Goal: Task Accomplishment & Management: Use online tool/utility

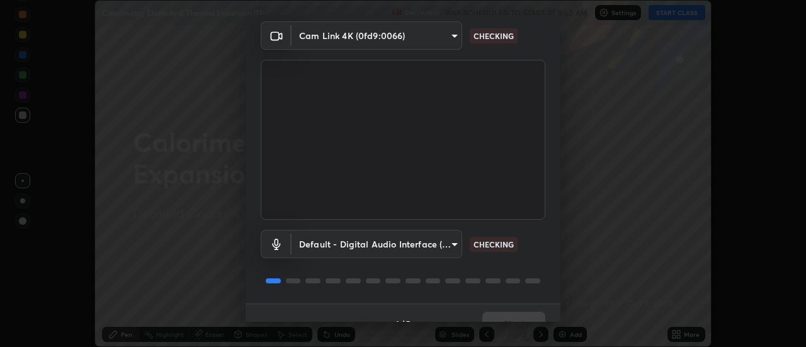
scroll to position [66, 0]
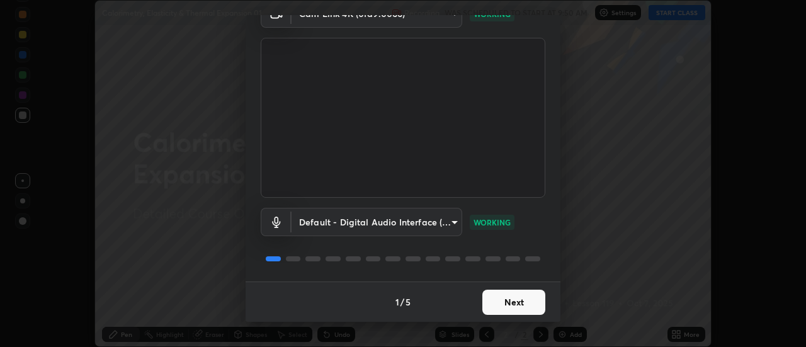
click at [520, 298] on button "Next" at bounding box center [513, 302] width 63 height 25
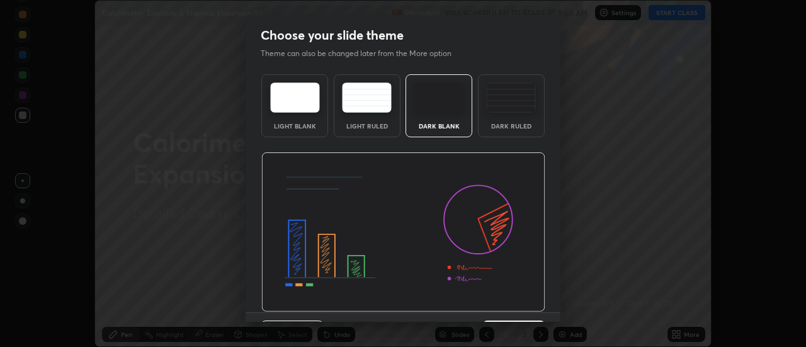
click at [504, 115] on div "Dark Ruled" at bounding box center [511, 105] width 67 height 63
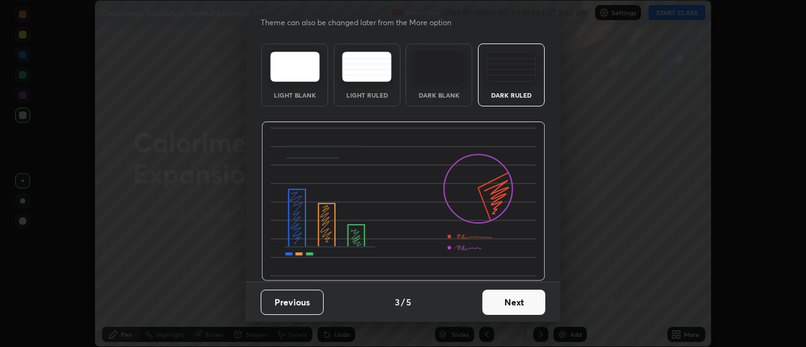
click at [500, 296] on button "Next" at bounding box center [513, 302] width 63 height 25
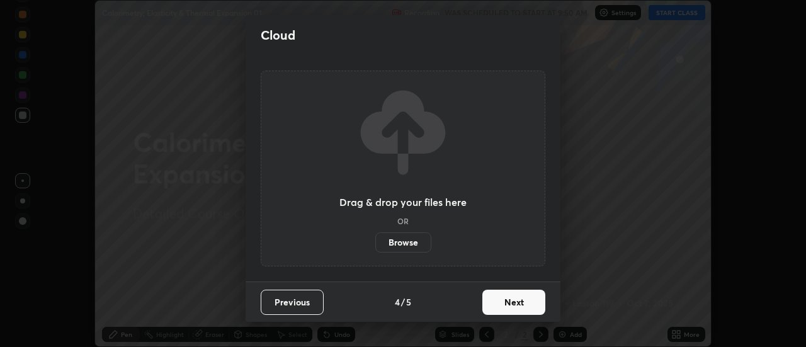
scroll to position [0, 0]
click at [417, 249] on label "Browse" at bounding box center [403, 242] width 56 height 20
click at [375, 249] on input "Browse" at bounding box center [375, 242] width 0 height 20
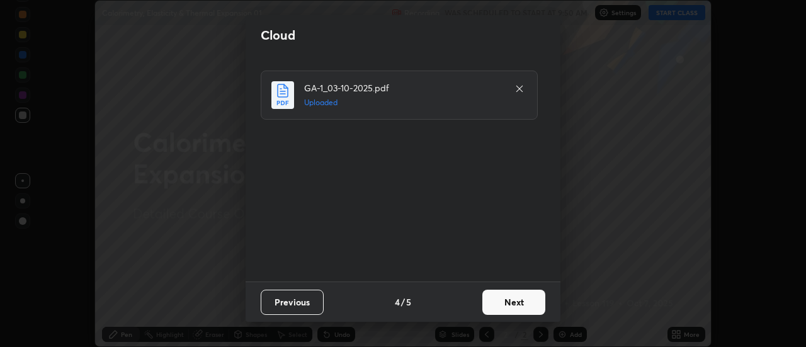
click at [505, 303] on button "Next" at bounding box center [513, 302] width 63 height 25
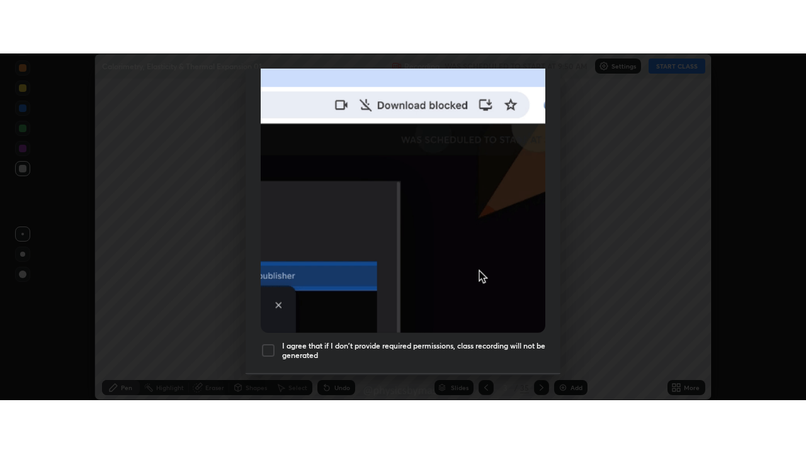
scroll to position [323, 0]
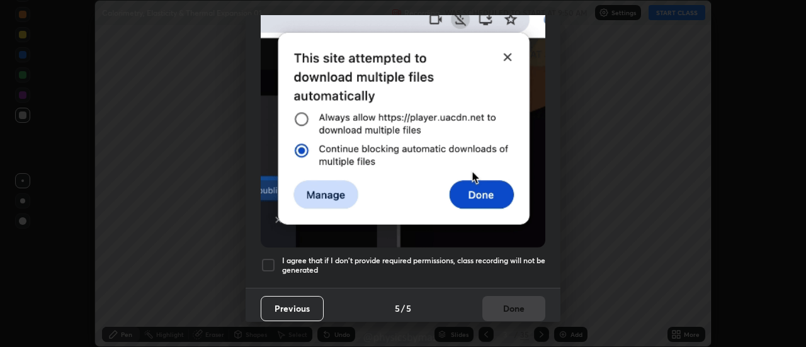
click at [412, 261] on h5 "I agree that if I don't provide required permissions, class recording will not …" at bounding box center [413, 266] width 263 height 20
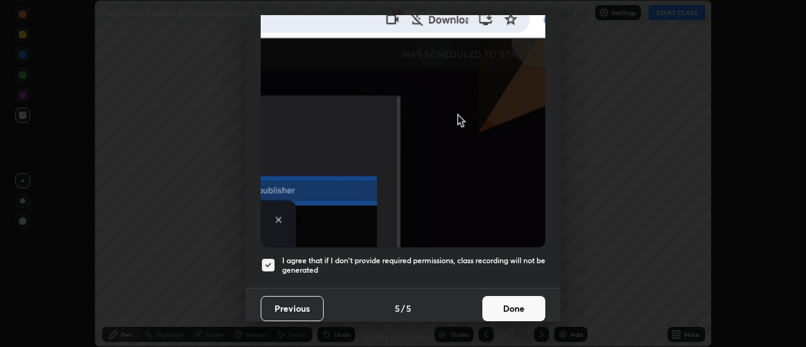
click at [490, 302] on button "Done" at bounding box center [513, 308] width 63 height 25
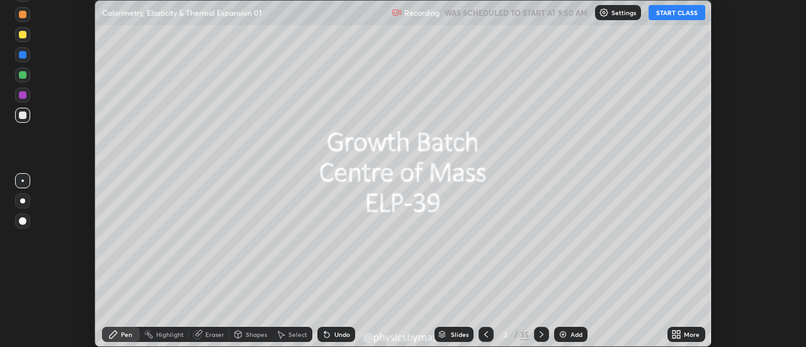
click at [487, 332] on icon at bounding box center [486, 334] width 4 height 6
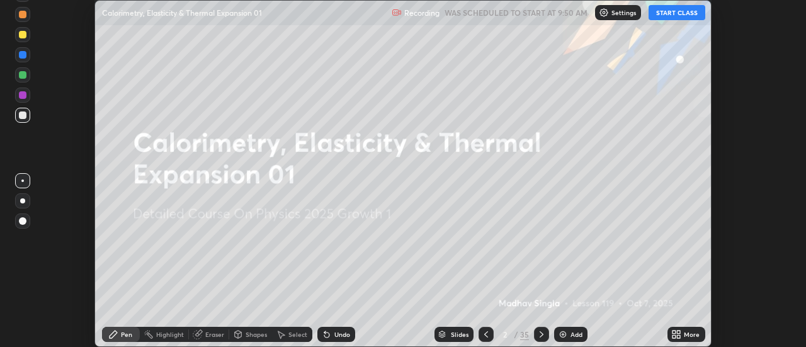
click at [679, 332] on icon at bounding box center [678, 332] width 3 height 3
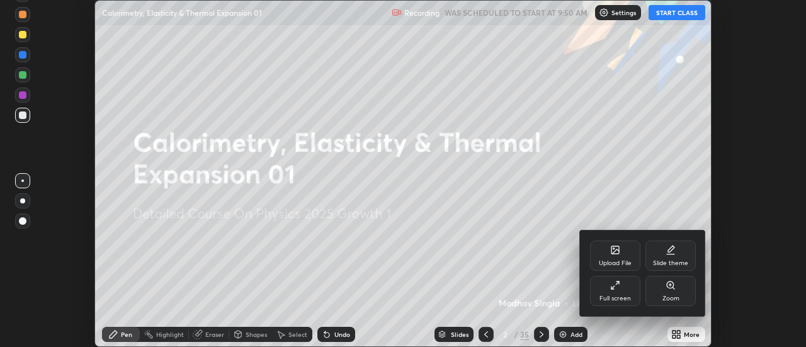
click at [616, 291] on div "Full screen" at bounding box center [615, 291] width 50 height 30
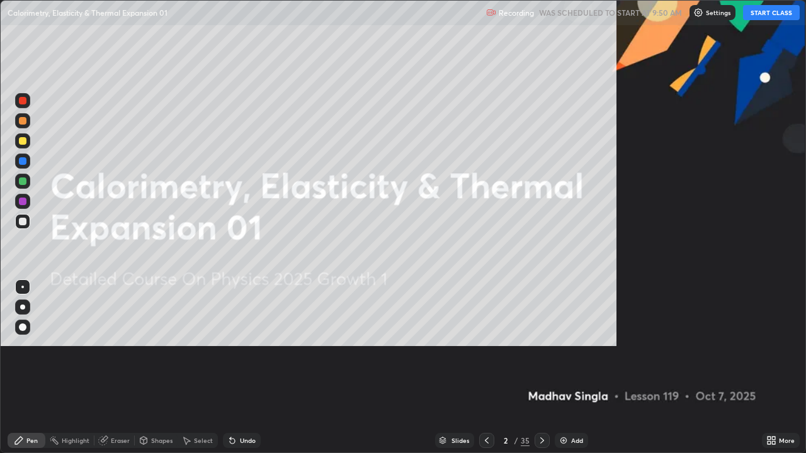
scroll to position [453, 806]
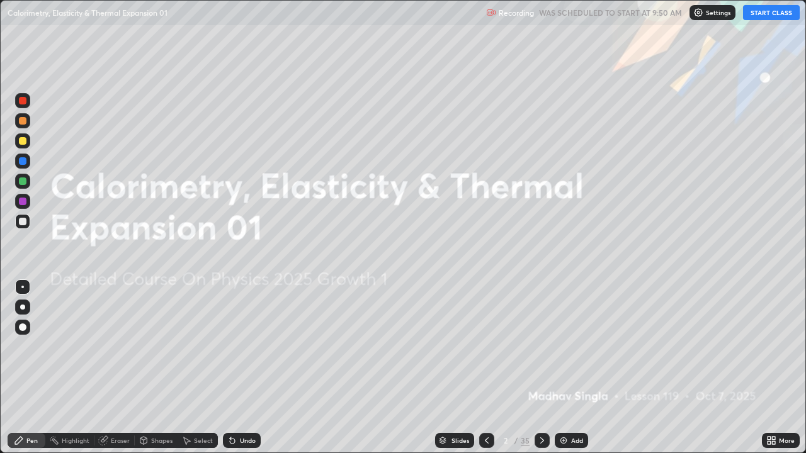
click at [768, 14] on button "START CLASS" at bounding box center [771, 12] width 57 height 15
click at [25, 181] on div at bounding box center [23, 182] width 8 height 8
click at [539, 346] on icon at bounding box center [542, 441] width 10 height 10
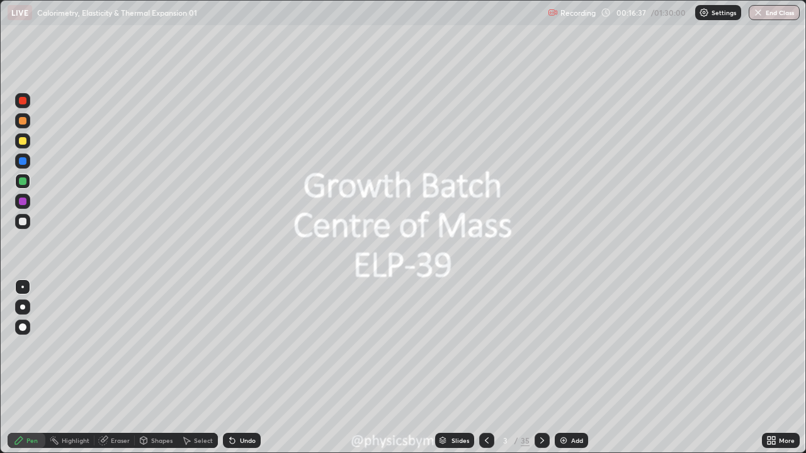
click at [540, 346] on icon at bounding box center [542, 441] width 10 height 10
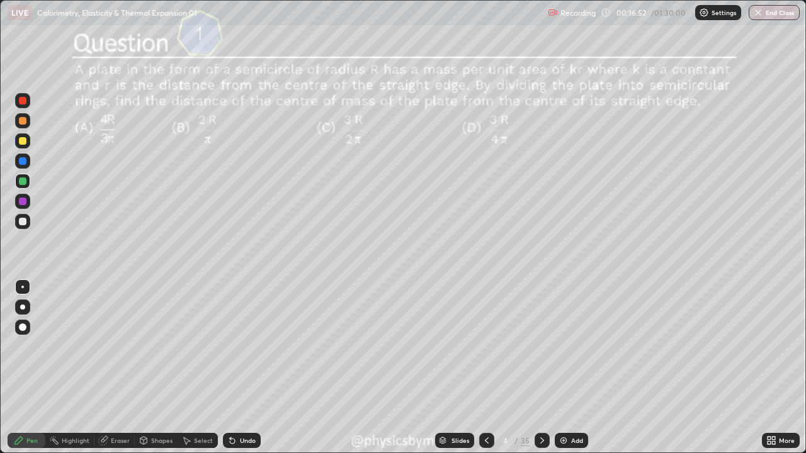
click at [519, 346] on div "4 / 35" at bounding box center [514, 440] width 30 height 11
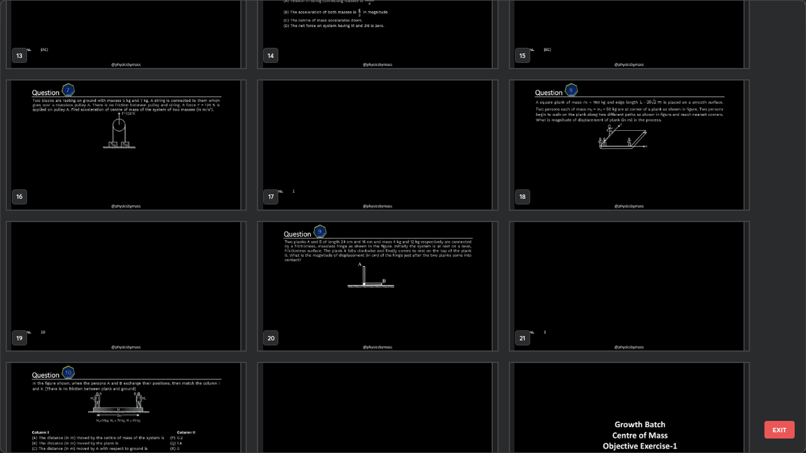
scroll to position [619, 0]
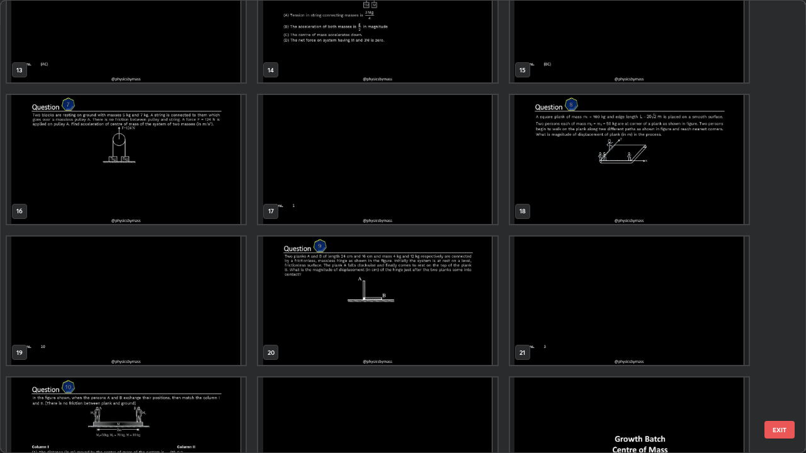
click at [460, 315] on img "grid" at bounding box center [377, 301] width 239 height 129
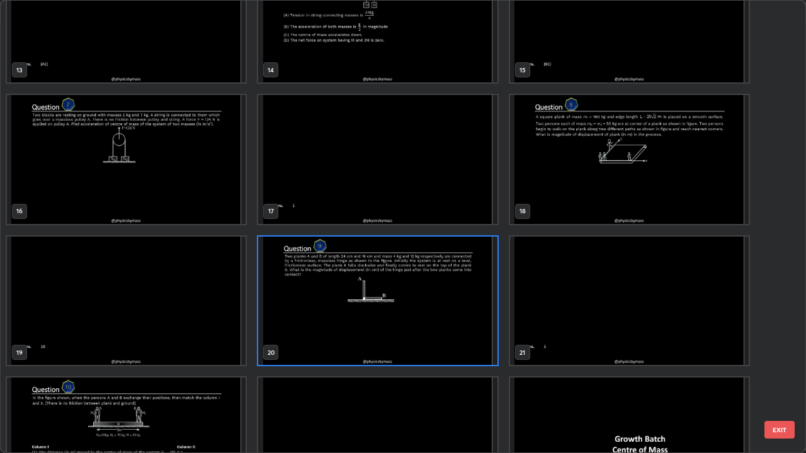
click at [457, 314] on img "grid" at bounding box center [377, 301] width 239 height 129
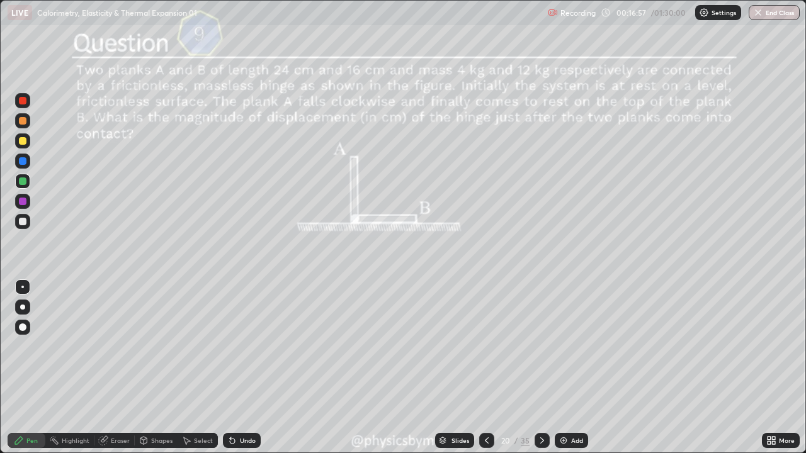
click at [514, 346] on div "/" at bounding box center [516, 441] width 4 height 8
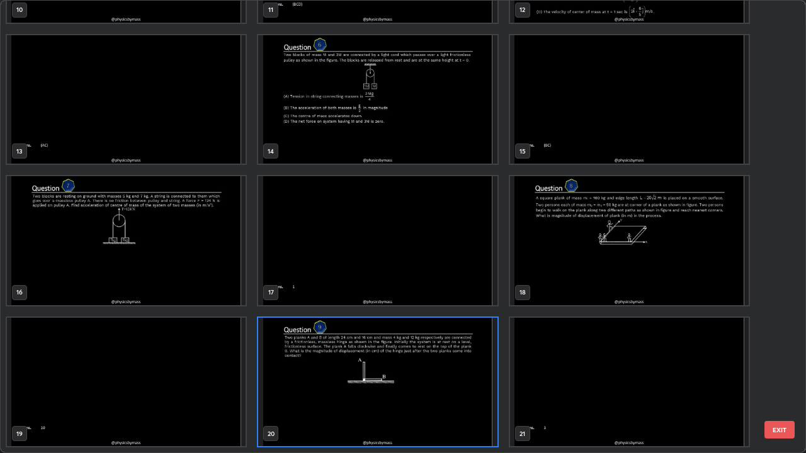
scroll to position [448, 798]
click at [190, 280] on img "grid" at bounding box center [126, 240] width 239 height 129
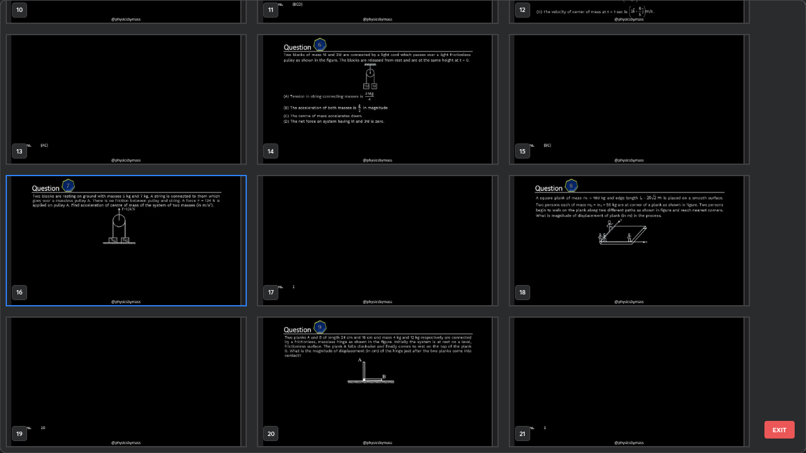
click at [191, 280] on img "grid" at bounding box center [126, 240] width 239 height 129
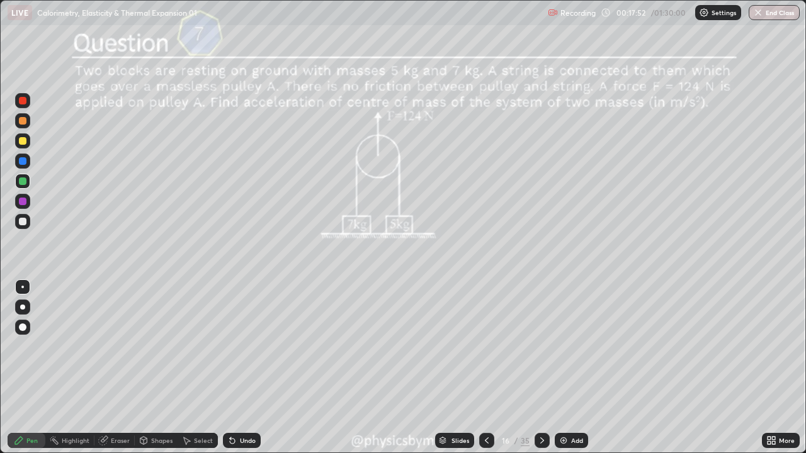
click at [28, 224] on div at bounding box center [22, 221] width 15 height 15
click at [254, 346] on div "Undo" at bounding box center [242, 440] width 38 height 15
click at [540, 346] on icon at bounding box center [542, 441] width 10 height 10
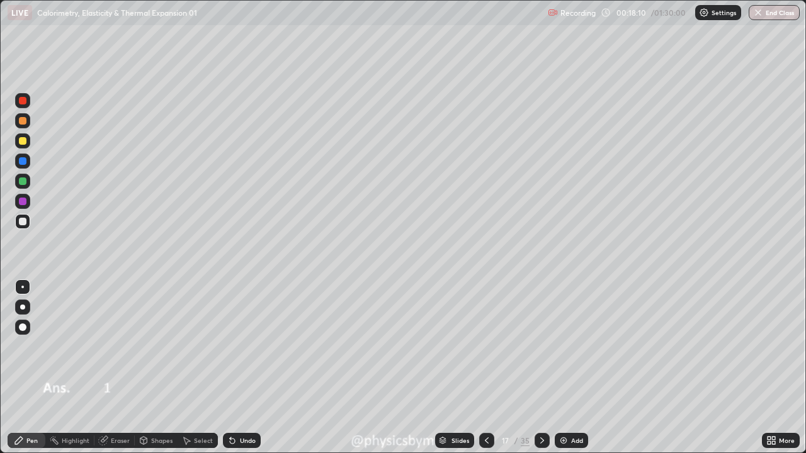
click at [540, 346] on icon at bounding box center [542, 441] width 10 height 10
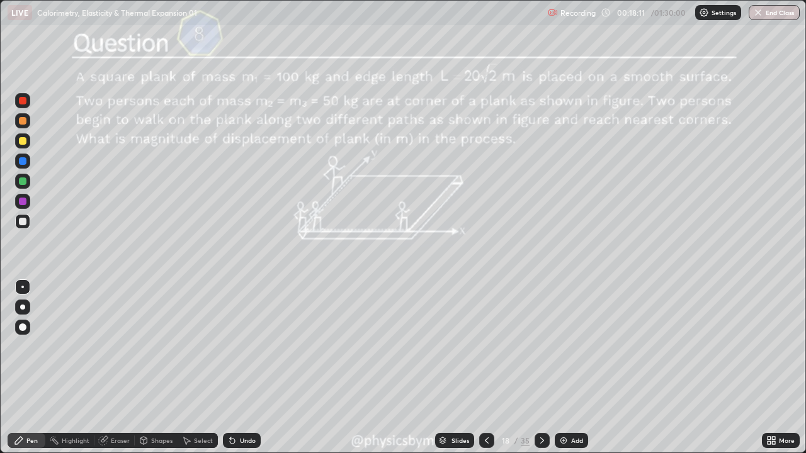
click at [540, 346] on icon at bounding box center [542, 441] width 10 height 10
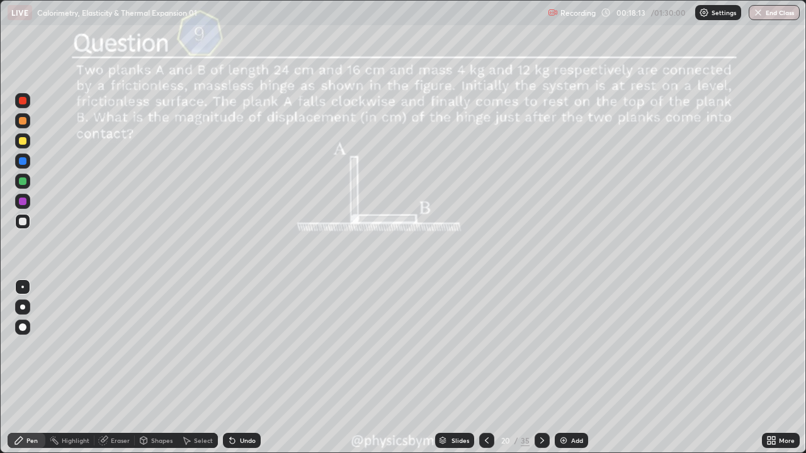
click at [27, 181] on div at bounding box center [22, 181] width 15 height 15
click at [540, 346] on icon at bounding box center [542, 441] width 10 height 10
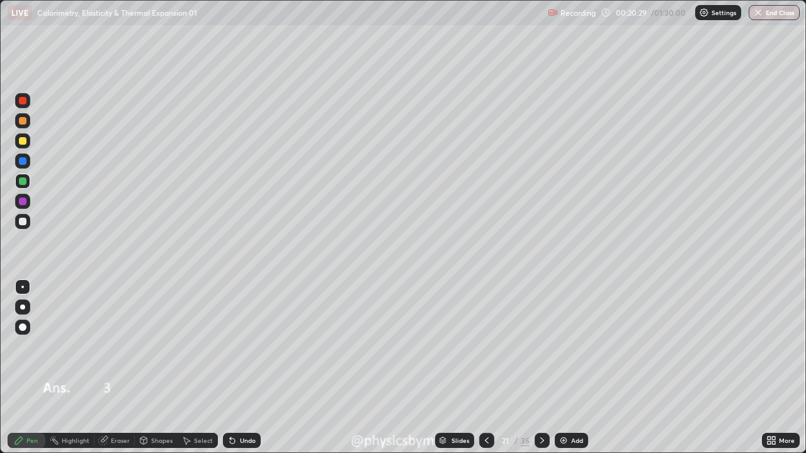
click at [540, 346] on icon at bounding box center [542, 441] width 10 height 10
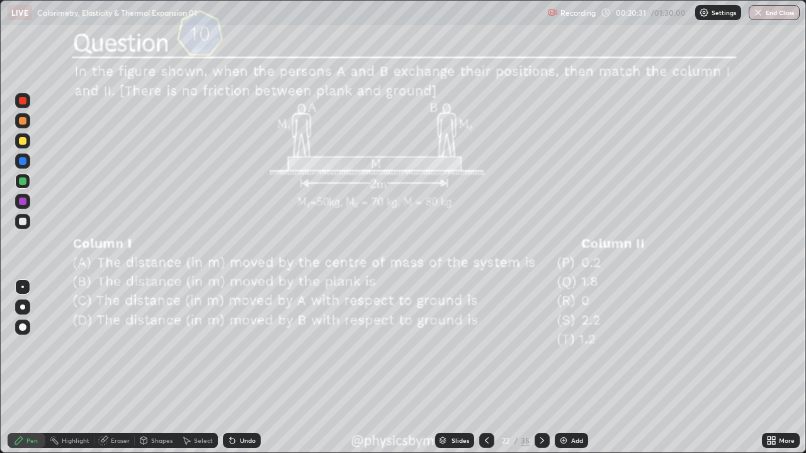
click at [542, 346] on icon at bounding box center [542, 441] width 10 height 10
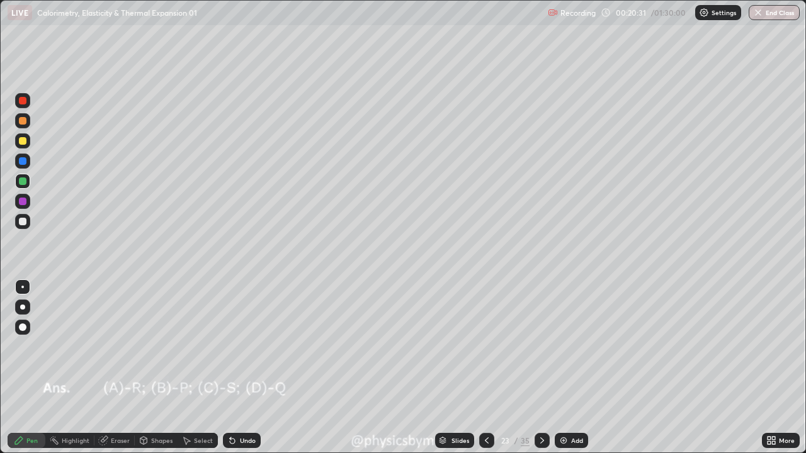
click at [540, 346] on icon at bounding box center [542, 441] width 10 height 10
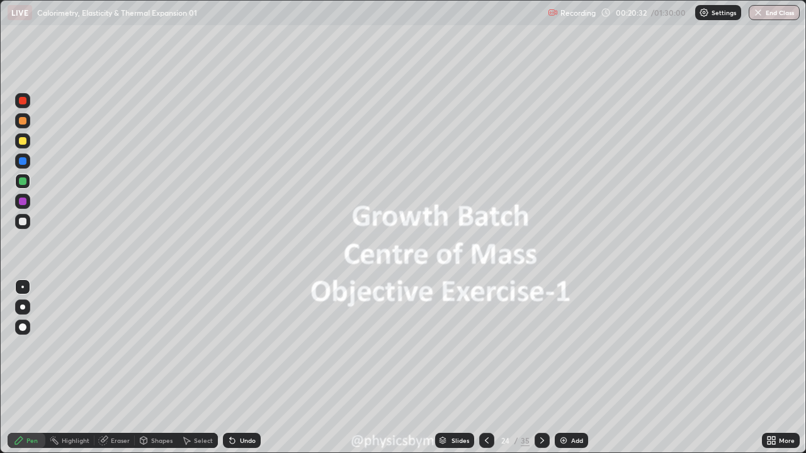
click at [542, 346] on icon at bounding box center [542, 441] width 10 height 10
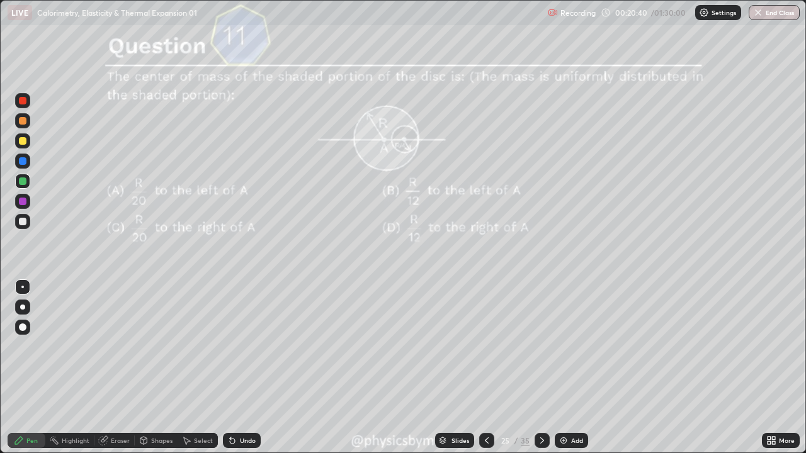
click at [521, 346] on div "35" at bounding box center [525, 440] width 9 height 11
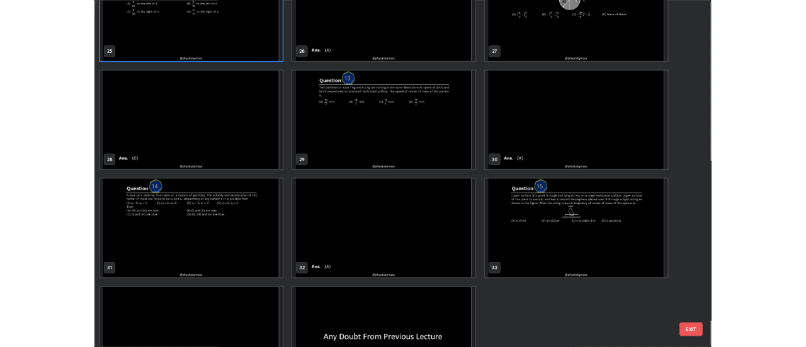
scroll to position [1213, 0]
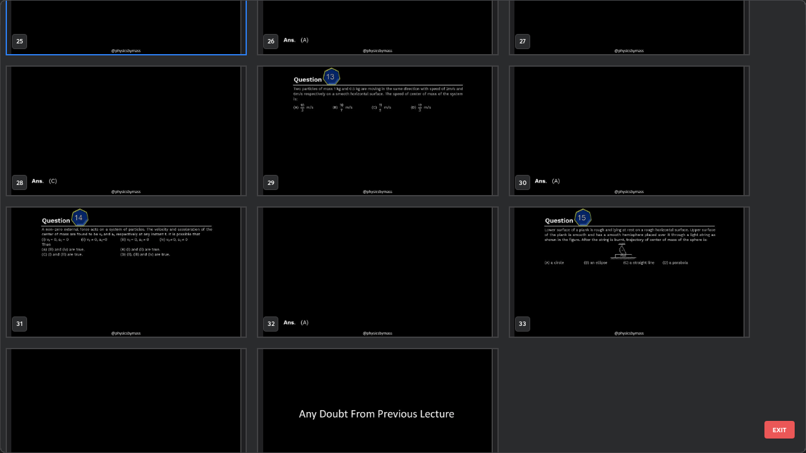
click at [548, 283] on img "grid" at bounding box center [629, 272] width 239 height 129
click at [548, 285] on img "grid" at bounding box center [629, 272] width 239 height 129
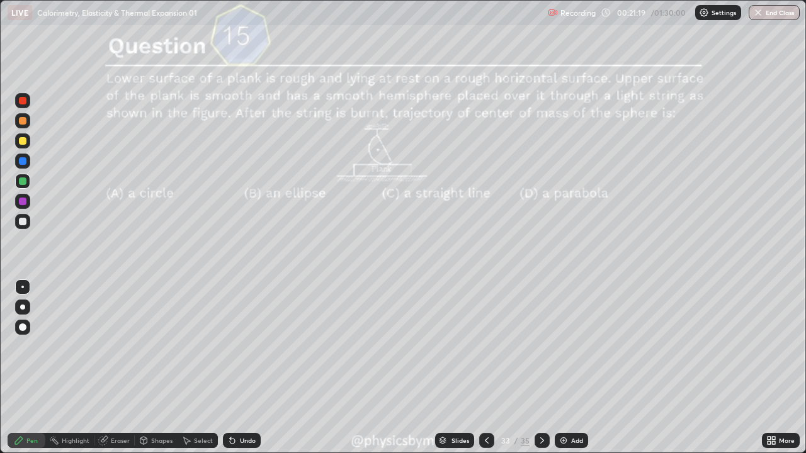
click at [541, 346] on icon at bounding box center [542, 441] width 4 height 6
click at [540, 346] on icon at bounding box center [542, 441] width 10 height 10
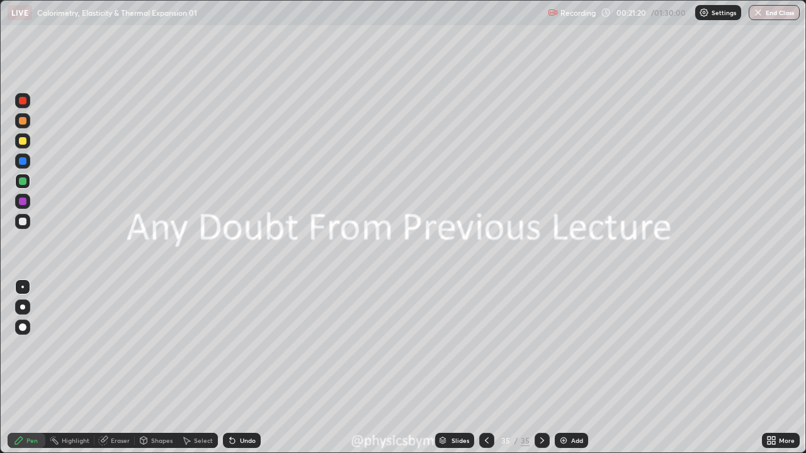
click at [568, 346] on div "Add" at bounding box center [571, 440] width 33 height 15
click at [158, 346] on div "Shapes" at bounding box center [161, 441] width 21 height 6
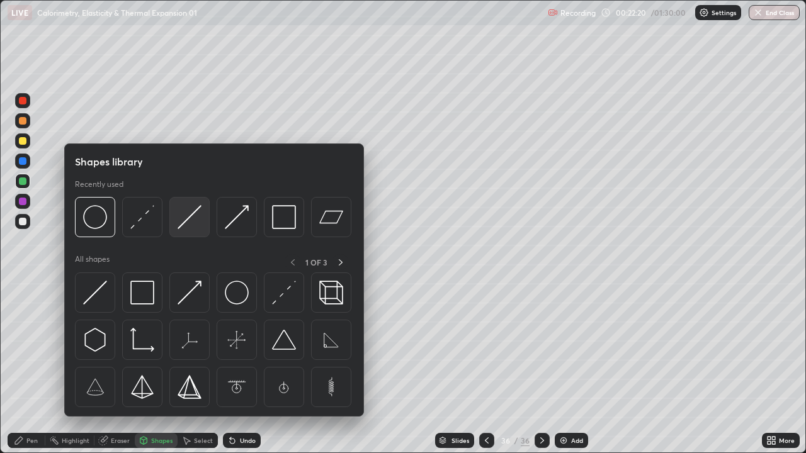
click at [196, 225] on img at bounding box center [190, 217] width 24 height 24
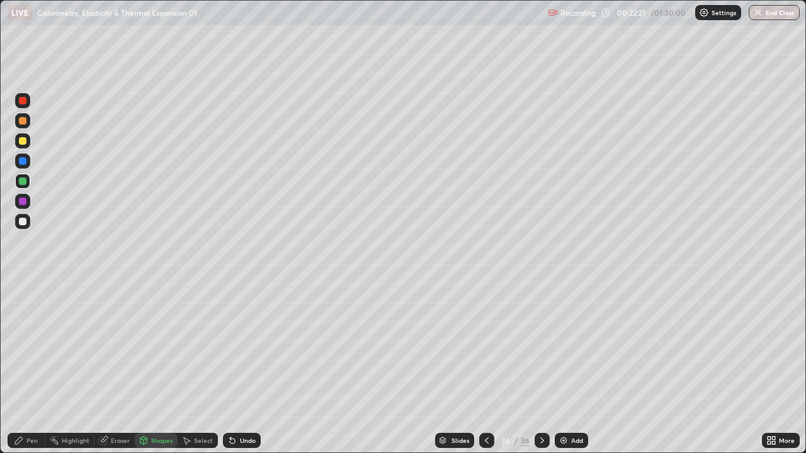
click at [28, 121] on div at bounding box center [22, 120] width 15 height 15
click at [20, 346] on div "Pen" at bounding box center [27, 440] width 38 height 15
click at [28, 220] on div at bounding box center [22, 221] width 15 height 15
click at [25, 178] on div at bounding box center [23, 182] width 8 height 8
click at [23, 222] on div at bounding box center [23, 222] width 8 height 8
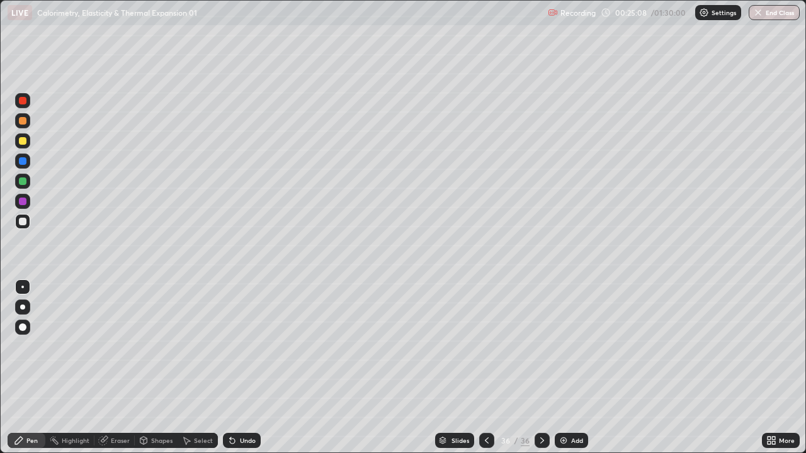
click at [223, 346] on div "Undo" at bounding box center [242, 440] width 38 height 15
click at [230, 346] on icon at bounding box center [230, 438] width 1 height 1
click at [244, 346] on div "Undo" at bounding box center [248, 441] width 16 height 6
click at [241, 346] on div "Undo" at bounding box center [248, 441] width 16 height 6
click at [236, 346] on div "Undo" at bounding box center [242, 440] width 38 height 15
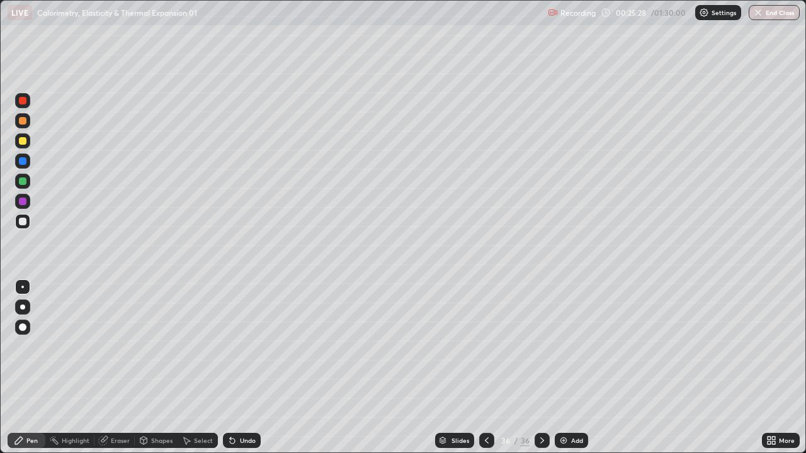
click at [235, 346] on icon at bounding box center [232, 441] width 10 height 10
click at [235, 346] on div "Undo" at bounding box center [242, 440] width 38 height 15
click at [237, 346] on div "Undo" at bounding box center [242, 440] width 38 height 15
click at [22, 182] on div at bounding box center [23, 182] width 8 height 8
click at [24, 228] on div at bounding box center [22, 221] width 15 height 15
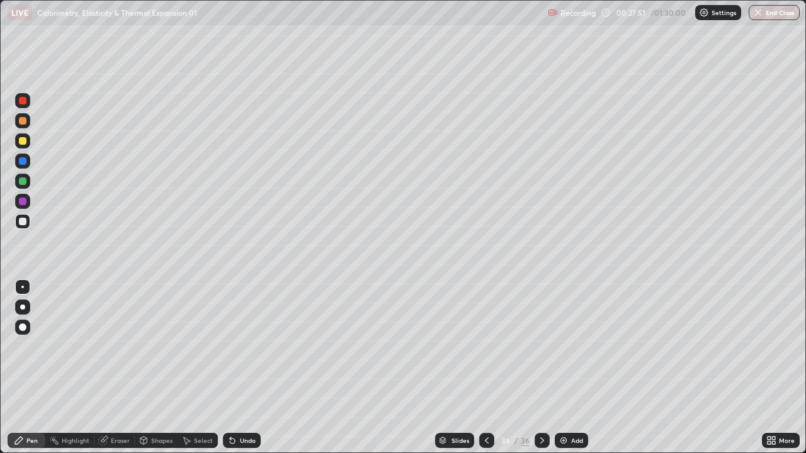
click at [571, 346] on div "Add" at bounding box center [577, 441] width 12 height 6
click at [159, 346] on div "Shapes" at bounding box center [161, 441] width 21 height 6
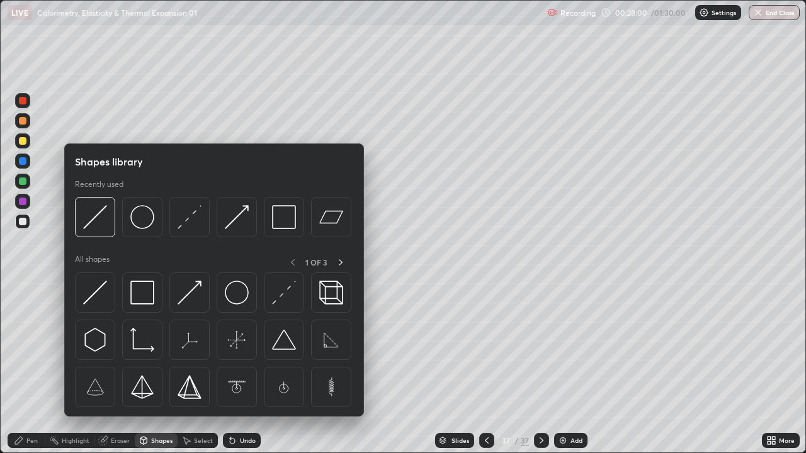
click at [24, 346] on div "Pen" at bounding box center [27, 440] width 38 height 15
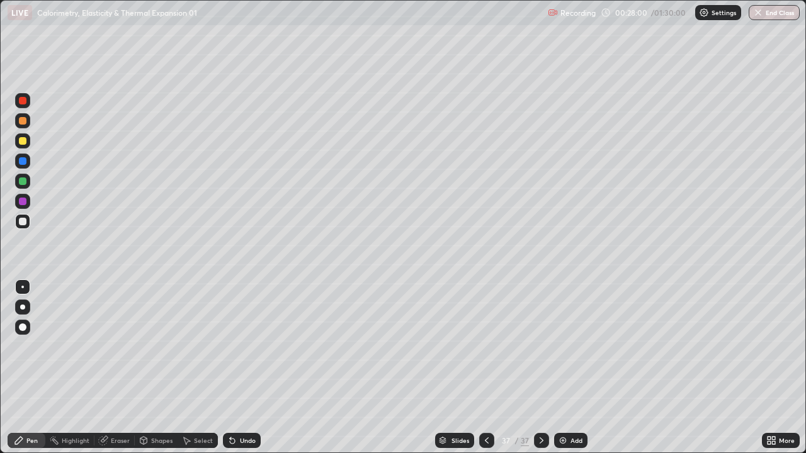
click at [23, 121] on div at bounding box center [23, 121] width 8 height 8
click at [251, 346] on div "Undo" at bounding box center [242, 440] width 38 height 15
click at [240, 346] on div "Undo" at bounding box center [248, 441] width 16 height 6
click at [29, 224] on div at bounding box center [22, 221] width 15 height 15
click at [570, 346] on div "Add" at bounding box center [576, 441] width 12 height 6
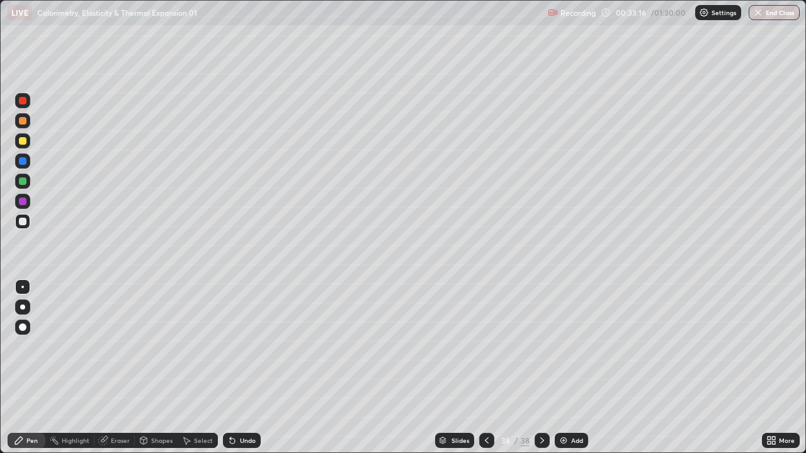
click at [23, 183] on div at bounding box center [23, 182] width 8 height 8
click at [161, 346] on div "Shapes" at bounding box center [161, 441] width 21 height 6
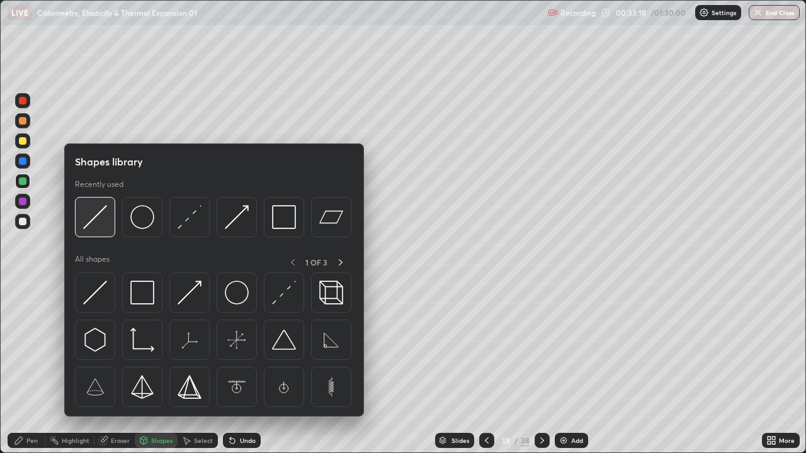
click at [98, 222] on img at bounding box center [95, 217] width 24 height 24
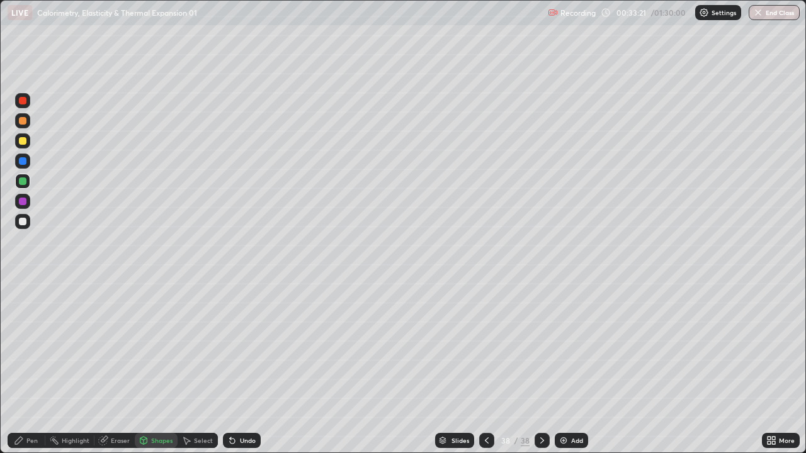
click at [20, 346] on icon at bounding box center [19, 441] width 10 height 10
click at [28, 141] on div at bounding box center [22, 140] width 15 height 15
click at [161, 346] on div "Shapes" at bounding box center [156, 440] width 43 height 15
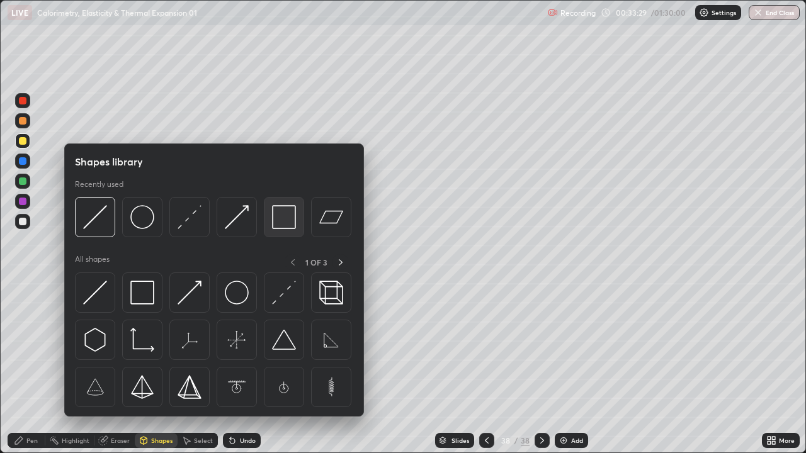
click at [286, 223] on img at bounding box center [284, 217] width 24 height 24
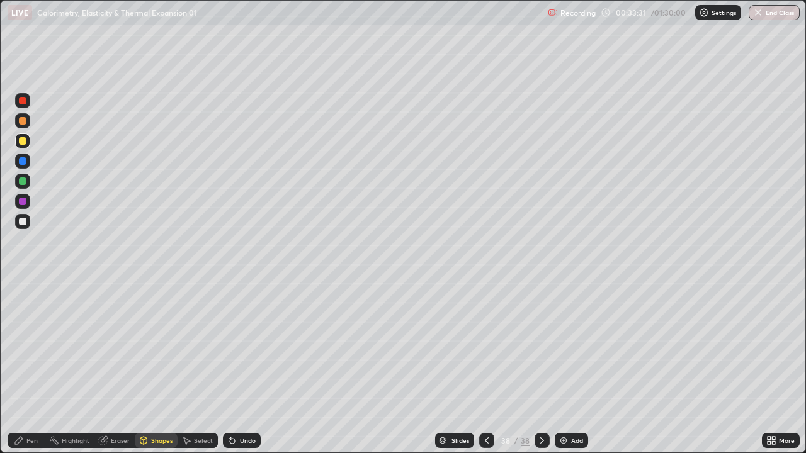
click at [22, 346] on div "Pen" at bounding box center [27, 440] width 38 height 15
click at [249, 346] on div "Undo" at bounding box center [248, 441] width 16 height 6
click at [25, 222] on div at bounding box center [23, 222] width 8 height 8
click at [571, 346] on div "Add" at bounding box center [577, 441] width 12 height 6
click at [28, 186] on div at bounding box center [22, 181] width 15 height 15
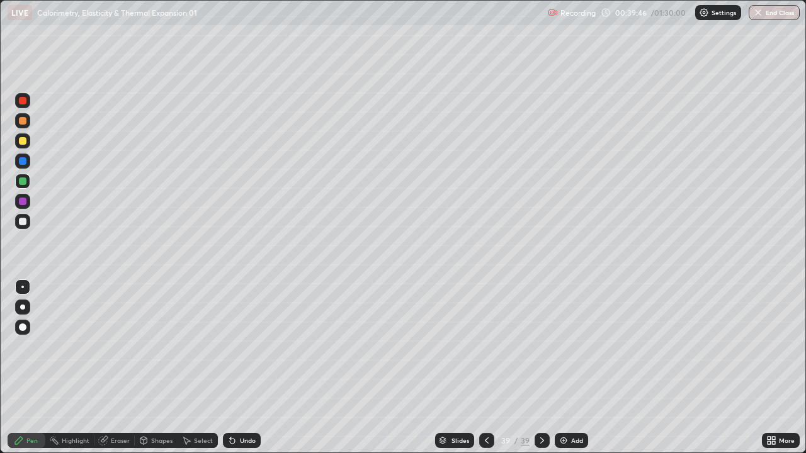
click at [26, 143] on div at bounding box center [23, 141] width 8 height 8
click at [23, 222] on div at bounding box center [23, 222] width 8 height 8
click at [249, 346] on div "Undo" at bounding box center [242, 440] width 38 height 15
click at [113, 346] on div "Eraser" at bounding box center [114, 440] width 40 height 15
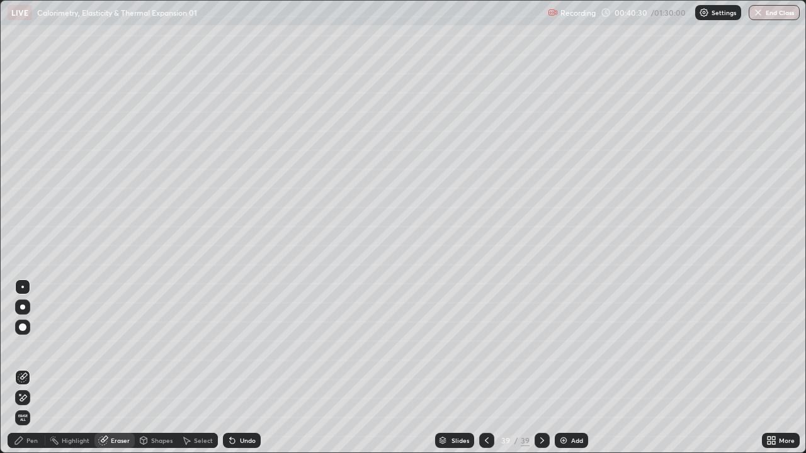
click at [26, 346] on div "Pen" at bounding box center [27, 440] width 38 height 15
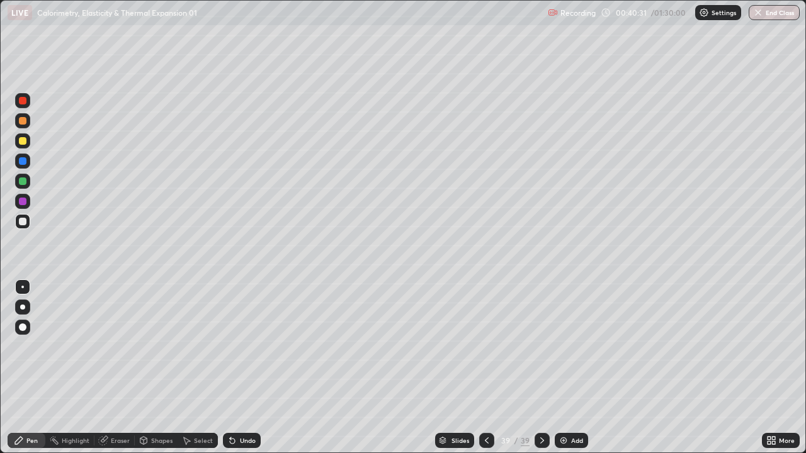
click at [23, 141] on div at bounding box center [23, 141] width 8 height 8
click at [25, 228] on div at bounding box center [22, 221] width 15 height 15
click at [246, 346] on div "Undo" at bounding box center [248, 441] width 16 height 6
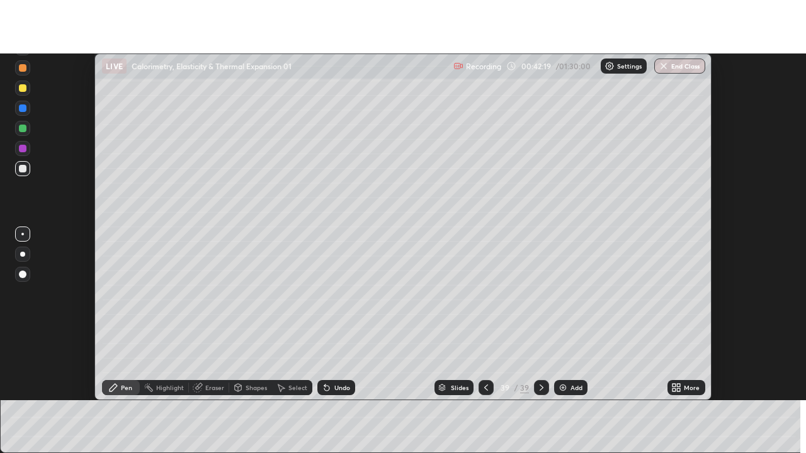
scroll to position [62606, 62147]
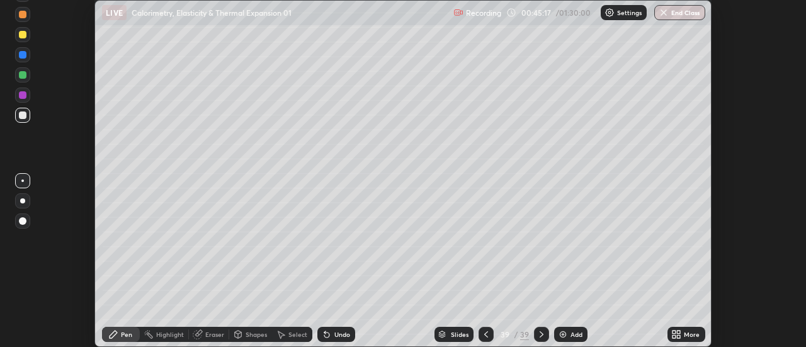
click at [687, 331] on div "More" at bounding box center [692, 334] width 16 height 6
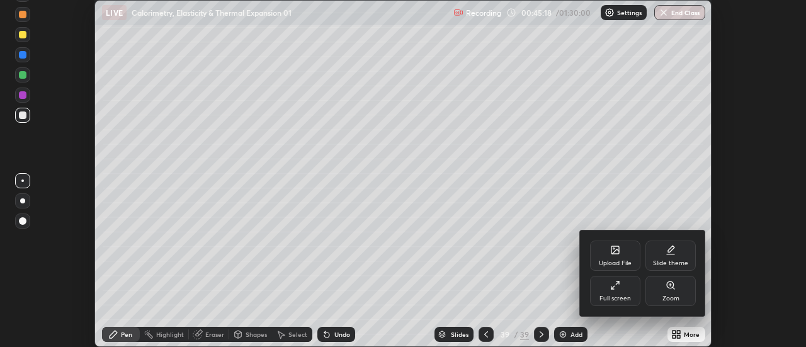
click at [618, 293] on div "Full screen" at bounding box center [615, 291] width 50 height 30
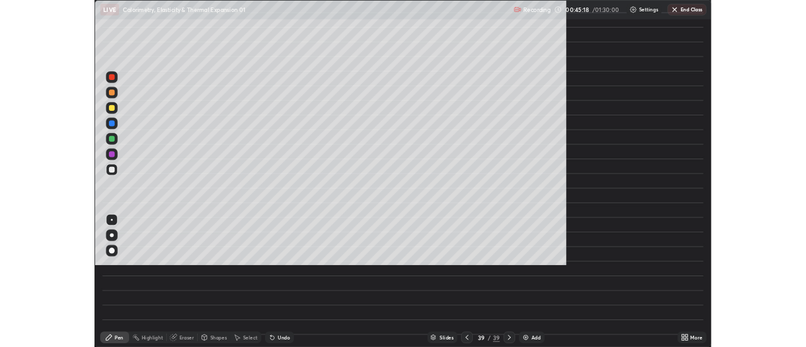
scroll to position [453, 806]
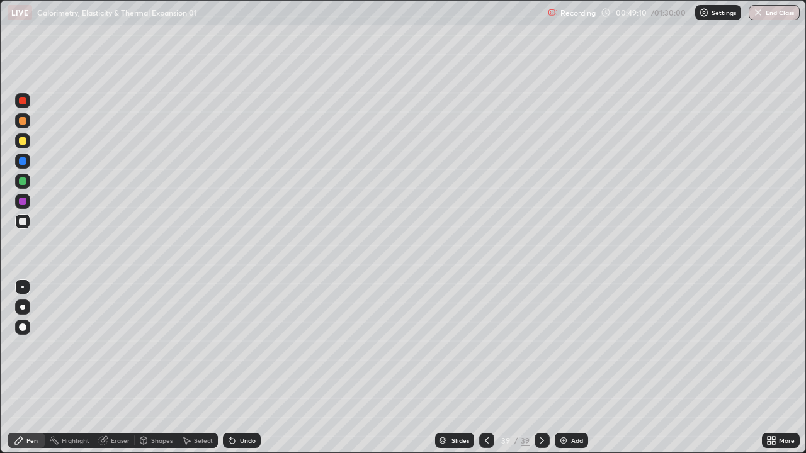
click at [576, 346] on div "Add" at bounding box center [577, 441] width 12 height 6
click at [23, 182] on div at bounding box center [23, 182] width 8 height 8
click at [23, 222] on div at bounding box center [23, 222] width 8 height 8
click at [268, 346] on div "Slides 40 / 40 Add" at bounding box center [511, 440] width 501 height 25
click at [254, 346] on div "Undo" at bounding box center [242, 440] width 38 height 15
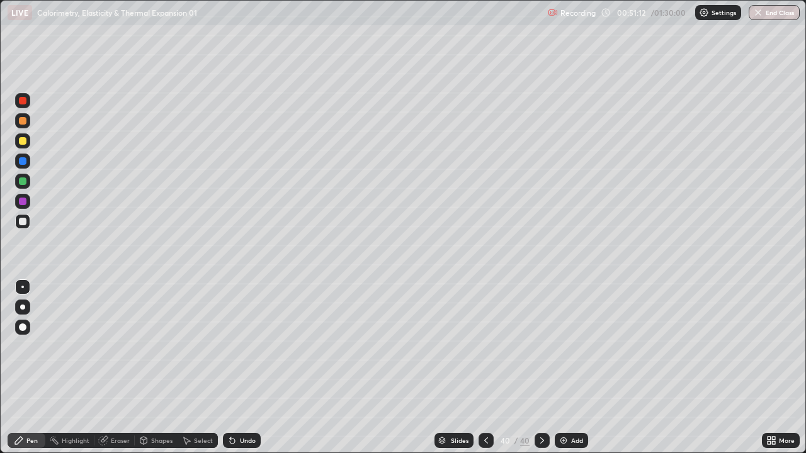
click at [248, 346] on div "Undo" at bounding box center [242, 440] width 38 height 15
click at [240, 346] on div "Undo" at bounding box center [242, 440] width 38 height 15
click at [246, 346] on div "Undo" at bounding box center [248, 441] width 16 height 6
click at [19, 188] on div at bounding box center [22, 181] width 15 height 15
click at [235, 346] on div "Undo" at bounding box center [242, 440] width 38 height 15
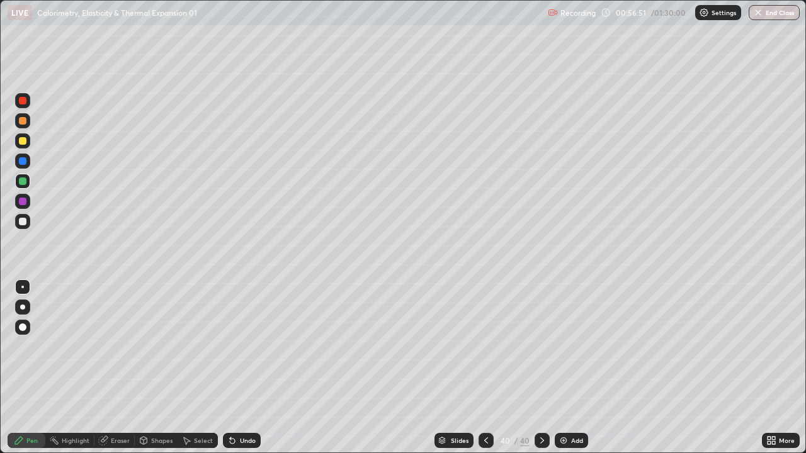
click at [571, 346] on div "Add" at bounding box center [577, 441] width 12 height 6
click at [23, 222] on div at bounding box center [23, 222] width 8 height 8
click at [482, 346] on div at bounding box center [487, 440] width 15 height 15
click at [536, 346] on icon at bounding box center [541, 441] width 10 height 10
click at [25, 146] on div at bounding box center [22, 140] width 15 height 15
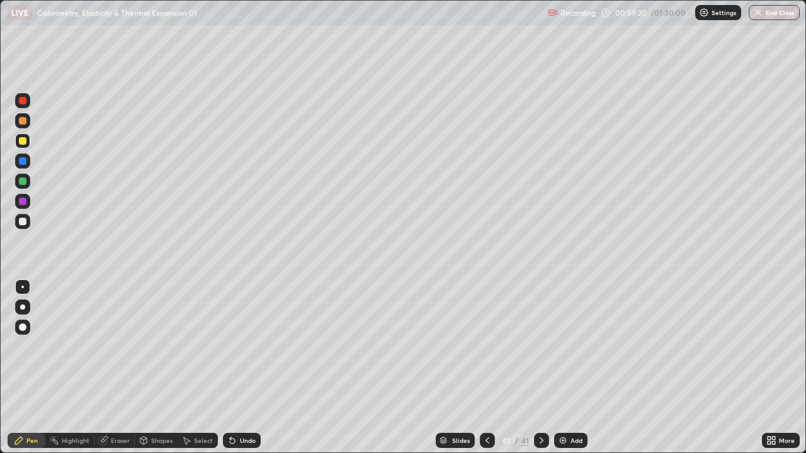
click at [161, 346] on div "Shapes" at bounding box center [161, 441] width 21 height 6
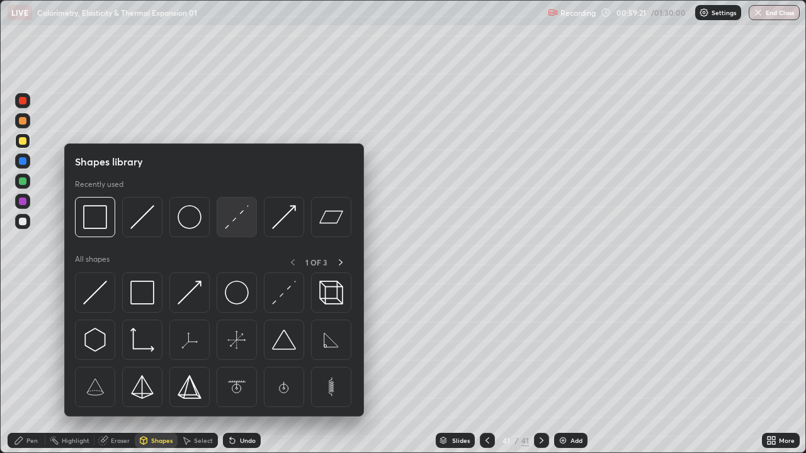
click at [240, 225] on img at bounding box center [237, 217] width 24 height 24
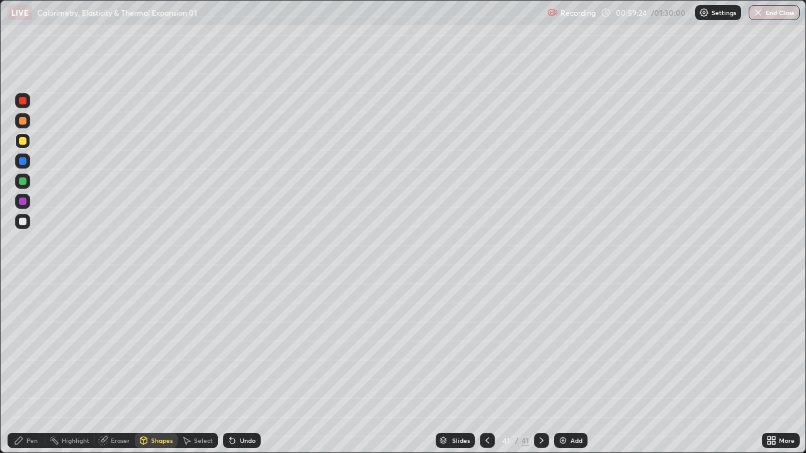
click at [30, 346] on div "Pen" at bounding box center [31, 441] width 11 height 6
click at [118, 346] on div "Eraser" at bounding box center [120, 441] width 19 height 6
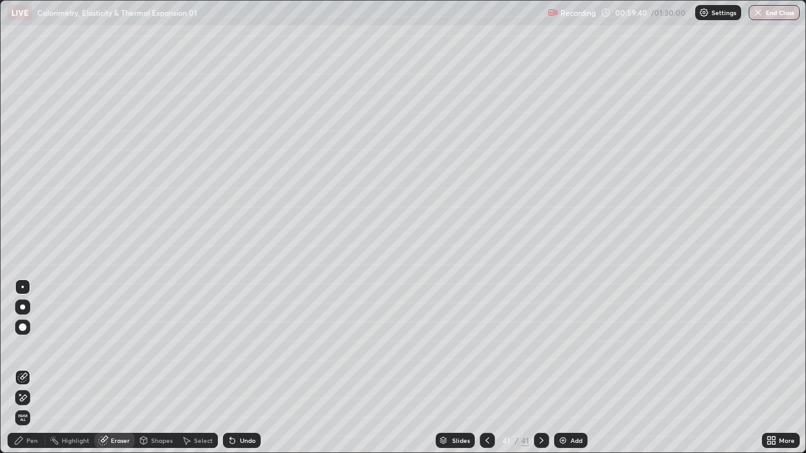
click at [37, 346] on div "Pen" at bounding box center [31, 441] width 11 height 6
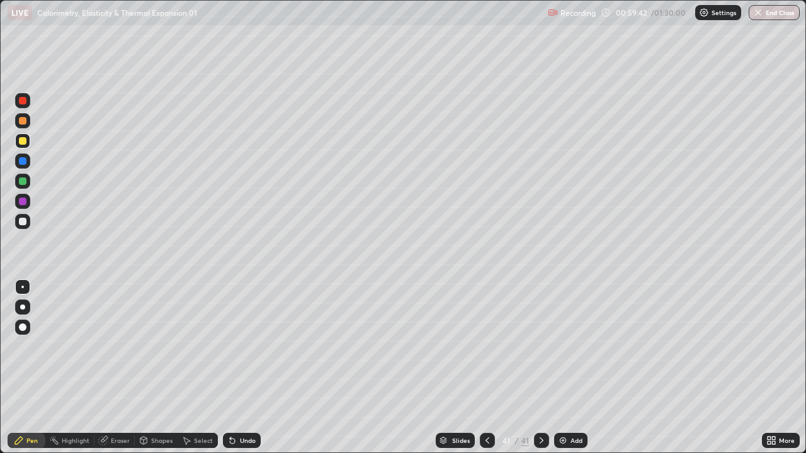
click at [230, 346] on icon at bounding box center [232, 441] width 5 height 5
click at [238, 346] on div "Undo" at bounding box center [242, 440] width 38 height 15
click at [24, 224] on div at bounding box center [23, 222] width 8 height 8
click at [567, 346] on div "Add" at bounding box center [570, 440] width 33 height 15
click at [25, 142] on div at bounding box center [23, 141] width 8 height 8
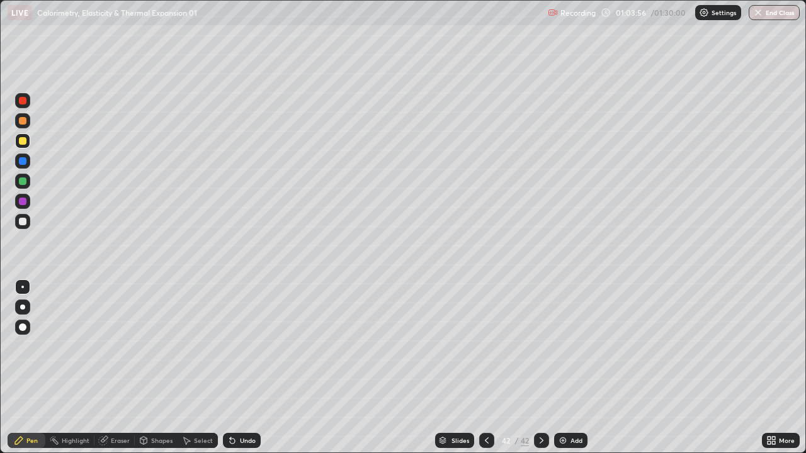
click at [27, 220] on div at bounding box center [22, 221] width 15 height 15
click at [106, 346] on icon at bounding box center [103, 441] width 10 height 10
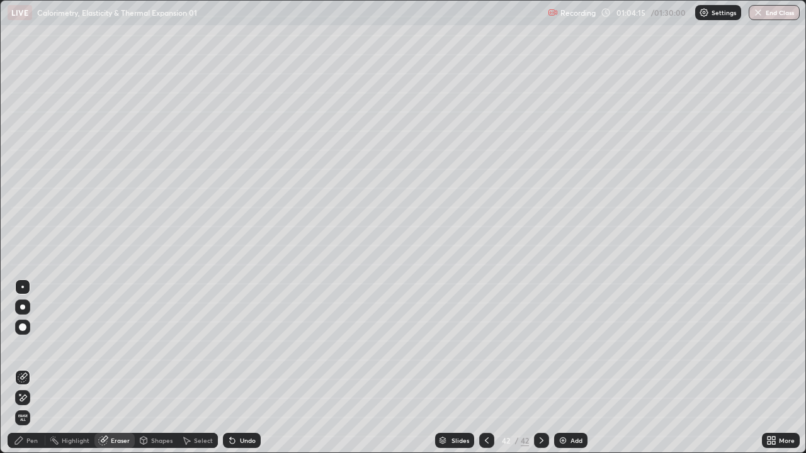
click at [32, 346] on div "Pen" at bounding box center [27, 440] width 38 height 15
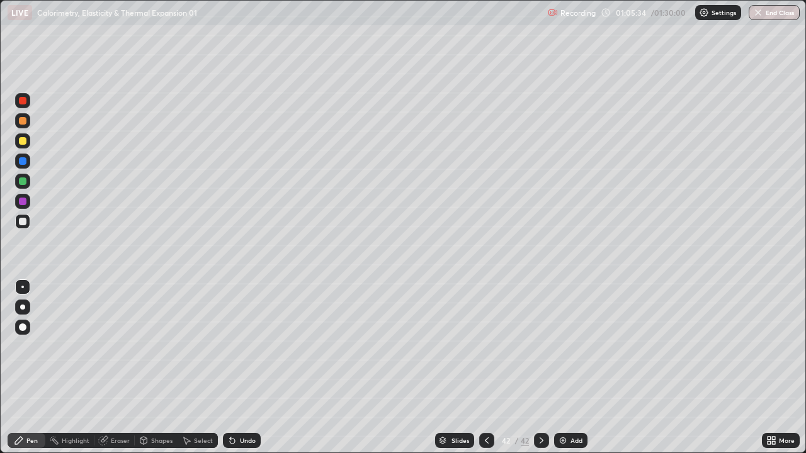
click at [19, 141] on div at bounding box center [23, 141] width 8 height 8
click at [151, 346] on div "Shapes" at bounding box center [161, 441] width 21 height 6
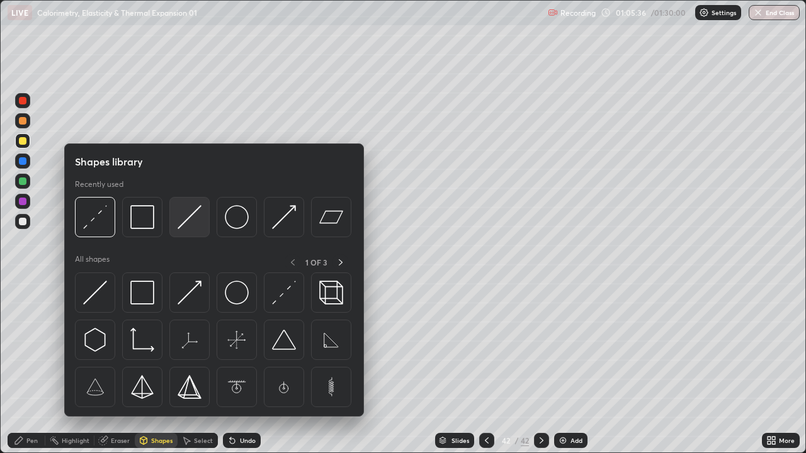
click at [184, 223] on img at bounding box center [190, 217] width 24 height 24
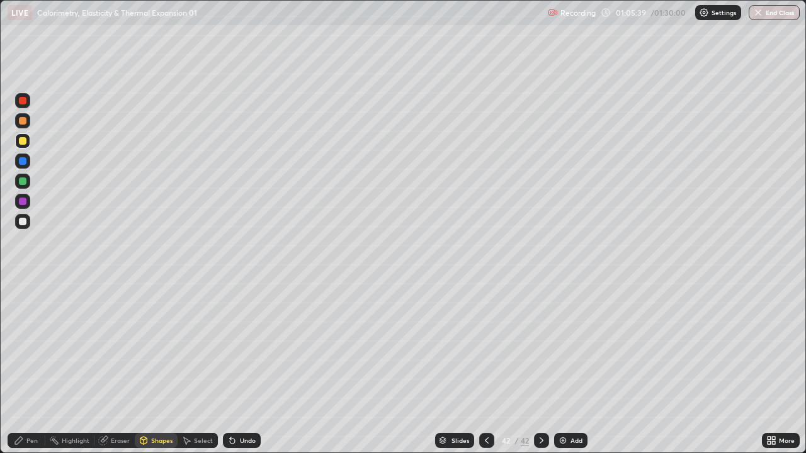
click at [26, 346] on div "Pen" at bounding box center [27, 440] width 38 height 15
click at [25, 183] on div at bounding box center [23, 182] width 8 height 8
click at [26, 229] on div at bounding box center [22, 221] width 15 height 15
click at [243, 346] on div "Undo" at bounding box center [248, 441] width 16 height 6
click at [240, 346] on div "Undo" at bounding box center [248, 441] width 16 height 6
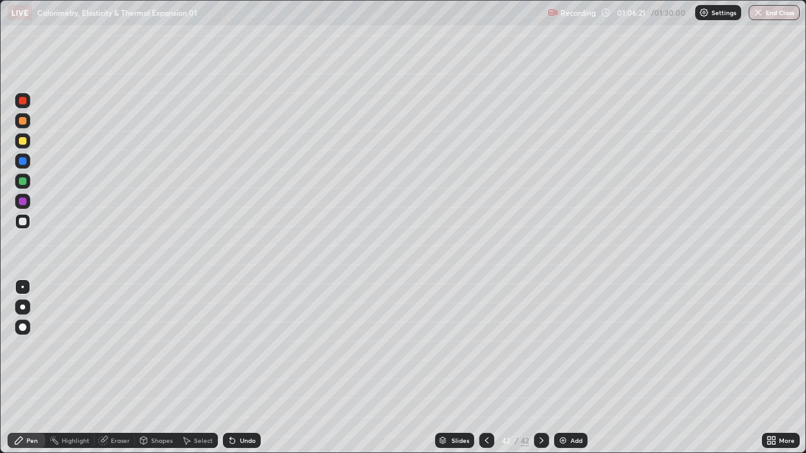
click at [240, 346] on div "Undo" at bounding box center [248, 441] width 16 height 6
click at [241, 346] on div "Undo" at bounding box center [248, 441] width 16 height 6
click at [242, 346] on div "Undo" at bounding box center [248, 441] width 16 height 6
click at [244, 346] on div "Undo" at bounding box center [248, 441] width 16 height 6
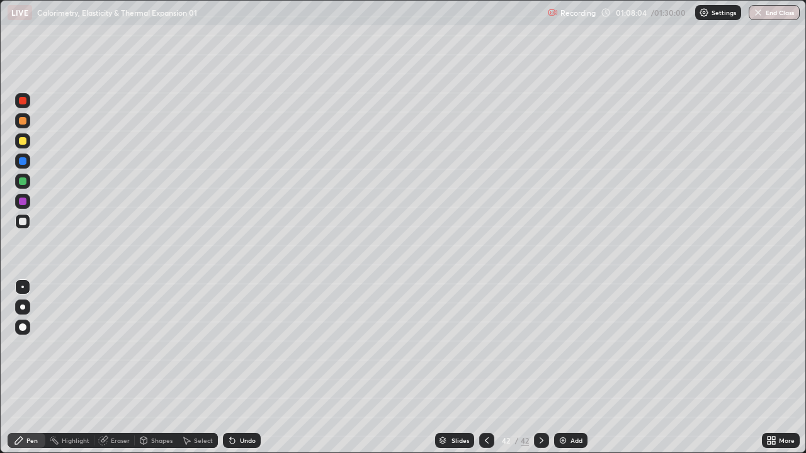
click at [233, 346] on icon at bounding box center [232, 441] width 5 height 5
click at [230, 346] on icon at bounding box center [232, 441] width 5 height 5
click at [247, 346] on div "Undo" at bounding box center [248, 441] width 16 height 6
click at [485, 346] on icon at bounding box center [487, 441] width 10 height 10
click at [540, 346] on icon at bounding box center [541, 441] width 10 height 10
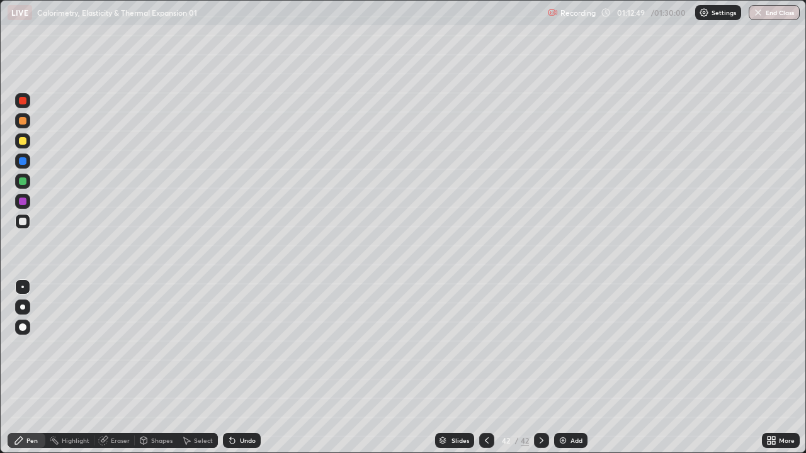
click at [568, 346] on div "Add" at bounding box center [570, 440] width 33 height 15
click at [28, 183] on div at bounding box center [22, 181] width 15 height 15
click at [487, 346] on icon at bounding box center [487, 441] width 10 height 10
click at [201, 346] on div "Select" at bounding box center [203, 441] width 19 height 6
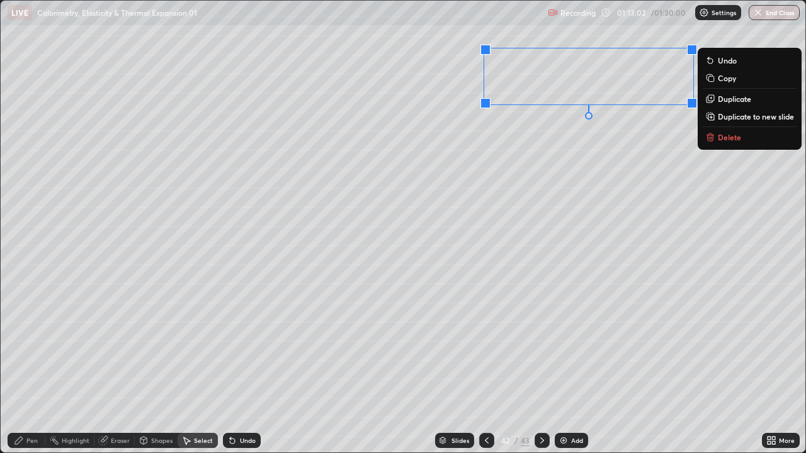
click at [732, 78] on p "Copy" at bounding box center [727, 78] width 18 height 10
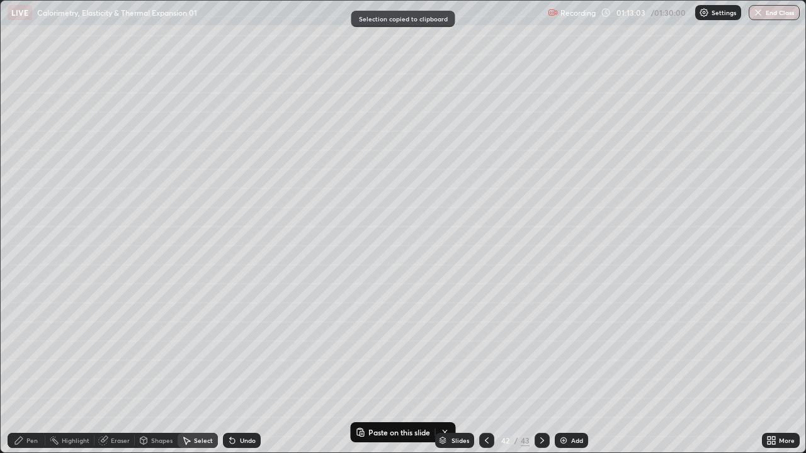
click at [540, 346] on icon at bounding box center [542, 441] width 10 height 10
click at [374, 346] on p "Paste on this slide" at bounding box center [399, 432] width 62 height 10
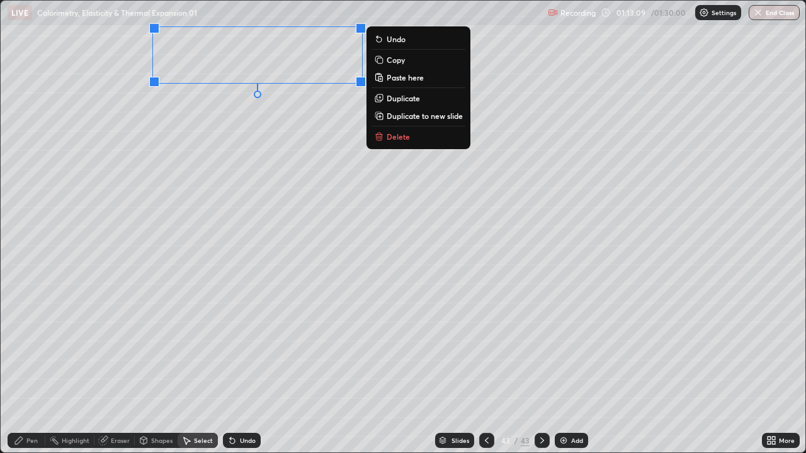
click at [25, 346] on div "Pen" at bounding box center [27, 440] width 38 height 15
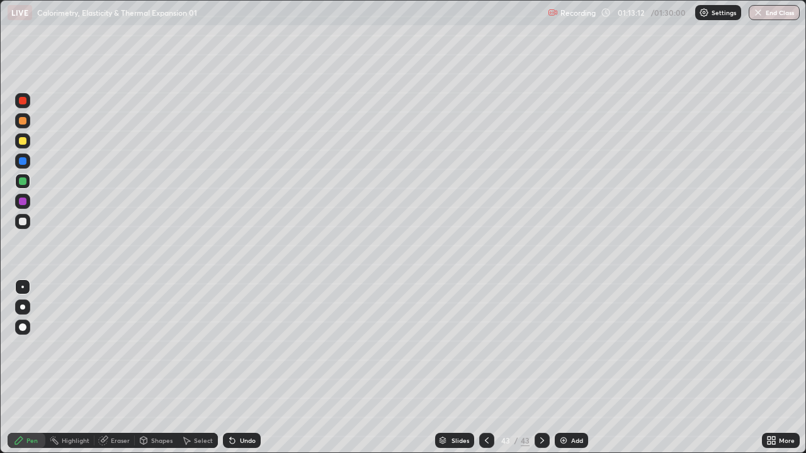
click at [26, 228] on div at bounding box center [22, 221] width 15 height 15
click at [25, 181] on div at bounding box center [23, 182] width 8 height 8
click at [483, 346] on div at bounding box center [486, 440] width 15 height 15
click at [193, 346] on div "Select" at bounding box center [198, 440] width 40 height 15
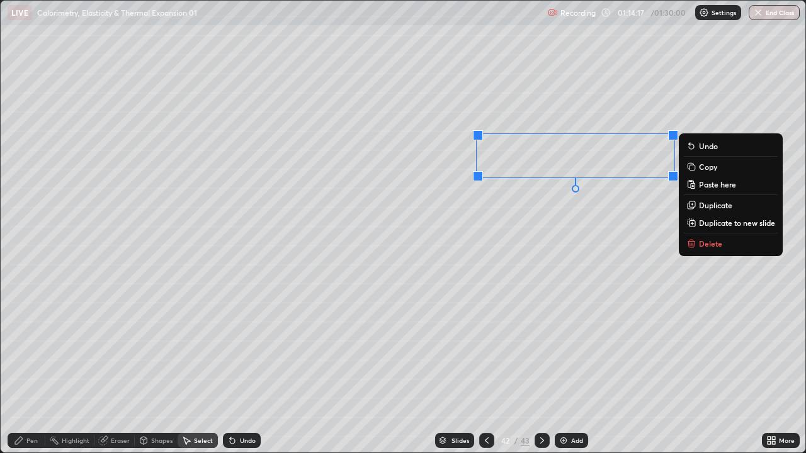
click at [710, 169] on p "Copy" at bounding box center [708, 167] width 18 height 10
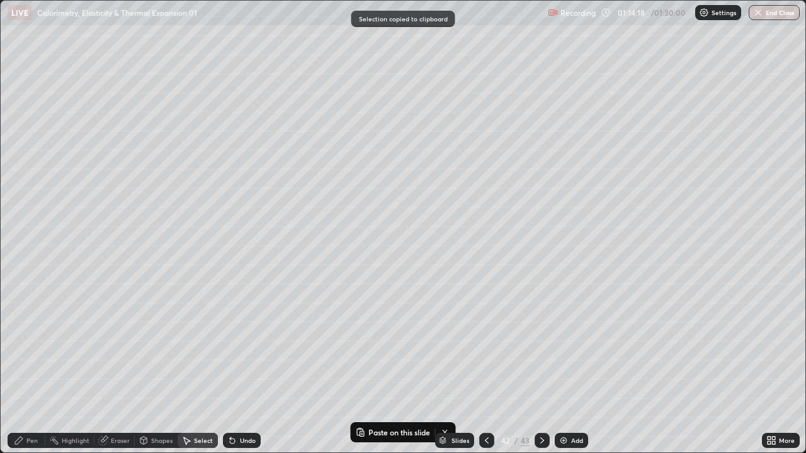
click at [543, 346] on icon at bounding box center [542, 441] width 10 height 10
click at [405, 346] on button "Paste on this slide" at bounding box center [392, 432] width 79 height 15
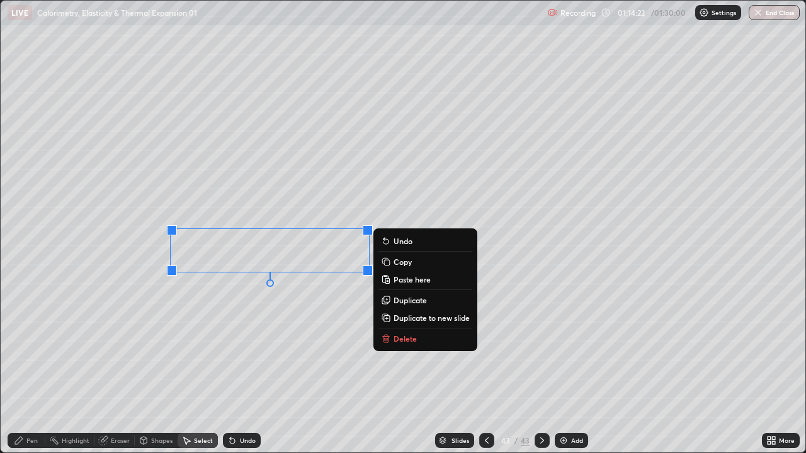
click at [21, 346] on icon at bounding box center [19, 441] width 10 height 10
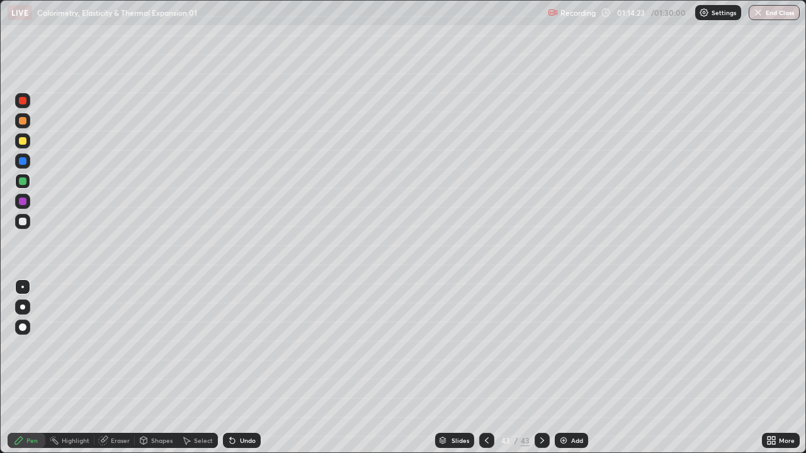
click at [27, 222] on div at bounding box center [22, 221] width 15 height 15
click at [242, 346] on div "Undo" at bounding box center [248, 441] width 16 height 6
click at [239, 346] on div "Undo" at bounding box center [242, 440] width 38 height 15
click at [188, 346] on icon at bounding box center [186, 441] width 10 height 10
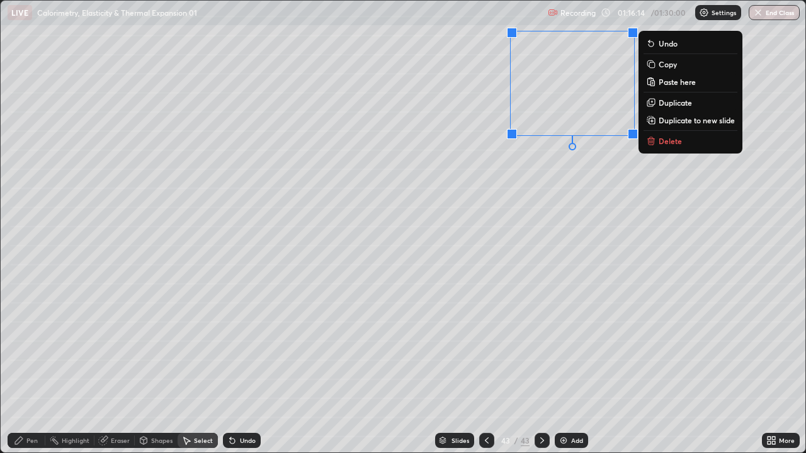
click at [669, 137] on p "Delete" at bounding box center [669, 141] width 23 height 10
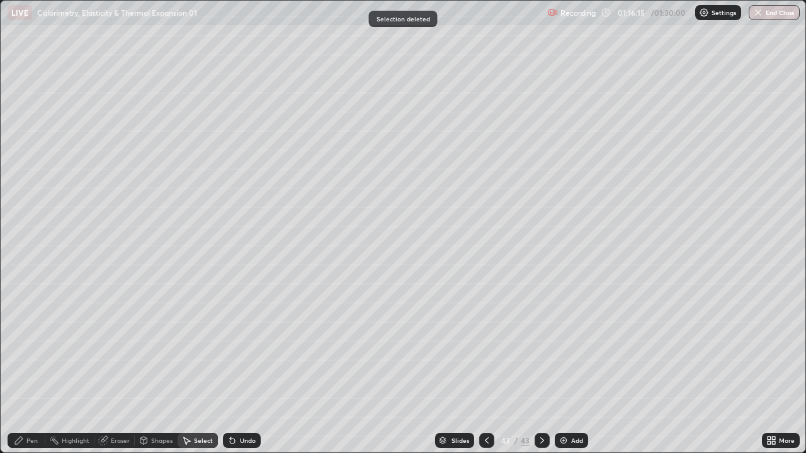
click at [38, 346] on div "Pen" at bounding box center [27, 440] width 38 height 15
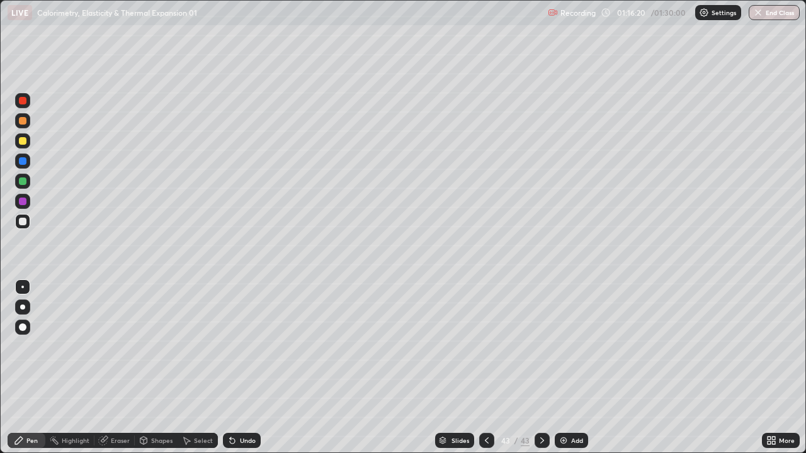
click at [242, 346] on div "Undo" at bounding box center [248, 441] width 16 height 6
click at [567, 346] on div "Add" at bounding box center [571, 440] width 33 height 15
click at [28, 124] on div at bounding box center [22, 120] width 15 height 15
click at [162, 346] on div "Shapes" at bounding box center [156, 440] width 43 height 15
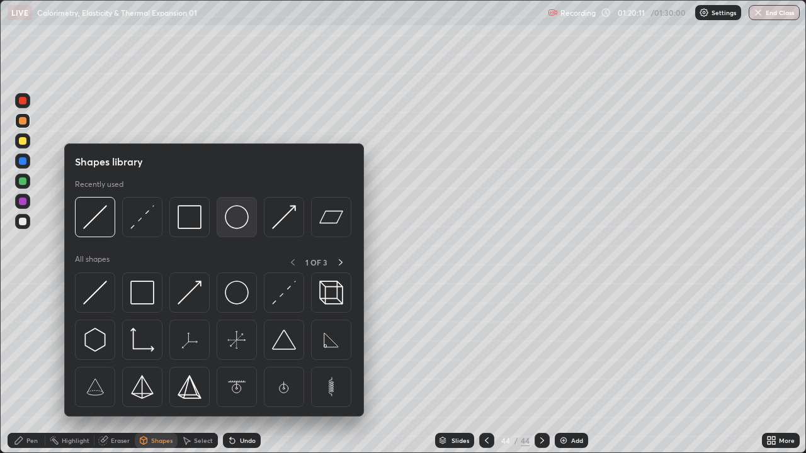
click at [239, 223] on img at bounding box center [237, 217] width 24 height 24
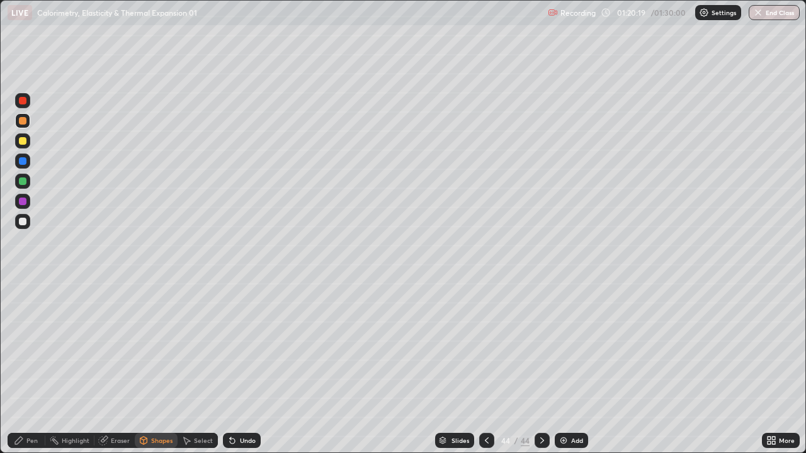
click at [145, 346] on icon at bounding box center [143, 441] width 7 height 8
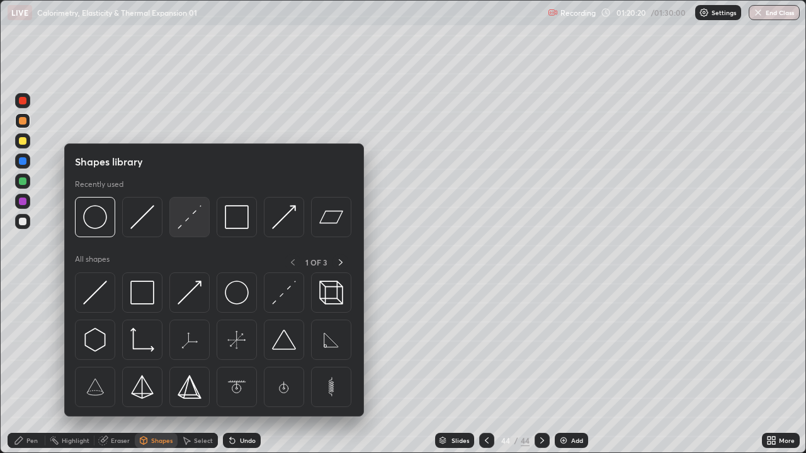
click at [186, 222] on img at bounding box center [190, 217] width 24 height 24
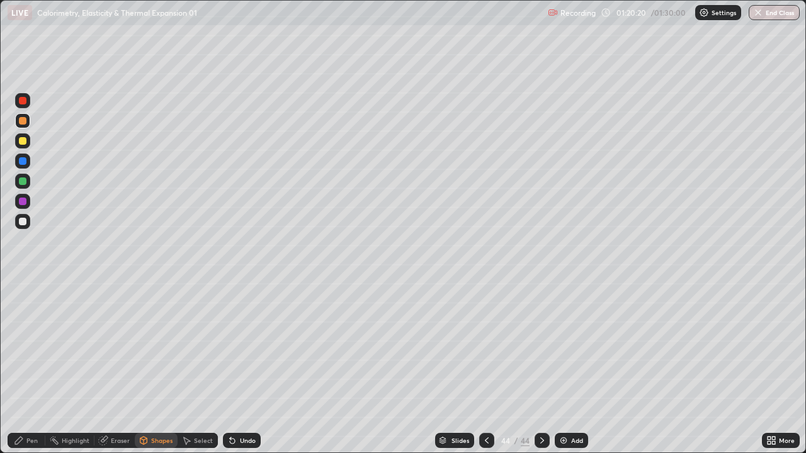
click at [21, 182] on div at bounding box center [23, 182] width 8 height 8
click at [246, 346] on div "Undo" at bounding box center [242, 440] width 38 height 15
click at [25, 346] on div "Pen" at bounding box center [27, 440] width 38 height 15
click at [157, 346] on div "Shapes" at bounding box center [161, 441] width 21 height 6
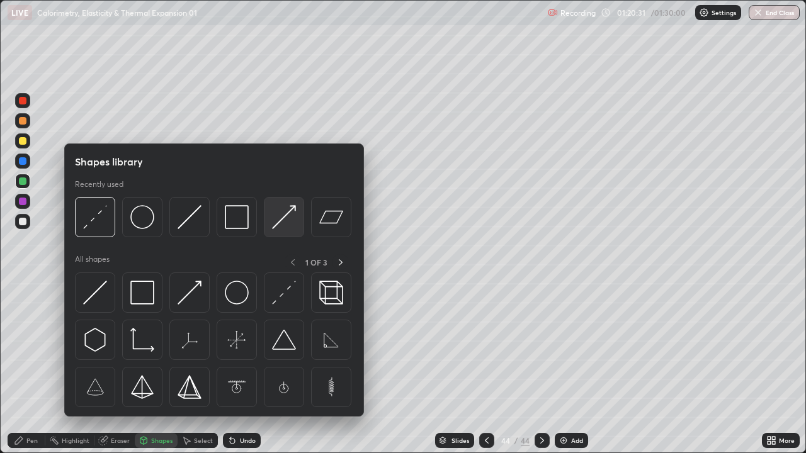
click at [283, 224] on img at bounding box center [284, 217] width 24 height 24
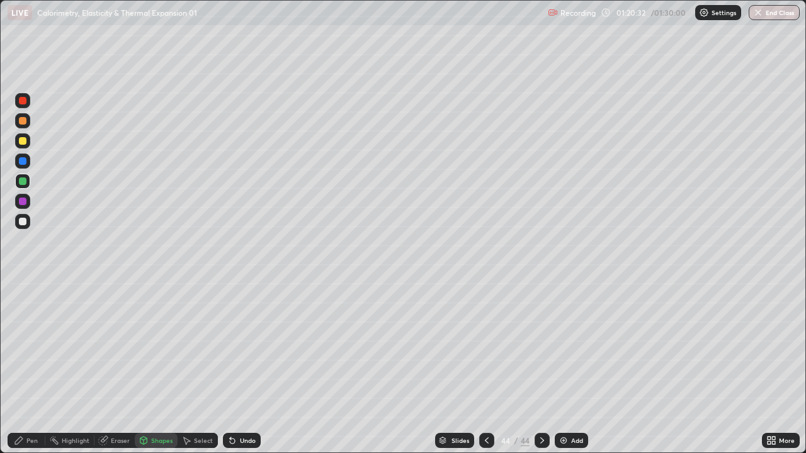
click at [26, 219] on div at bounding box center [23, 222] width 8 height 8
click at [37, 346] on div "Pen" at bounding box center [27, 440] width 38 height 15
click at [23, 143] on div at bounding box center [23, 141] width 8 height 8
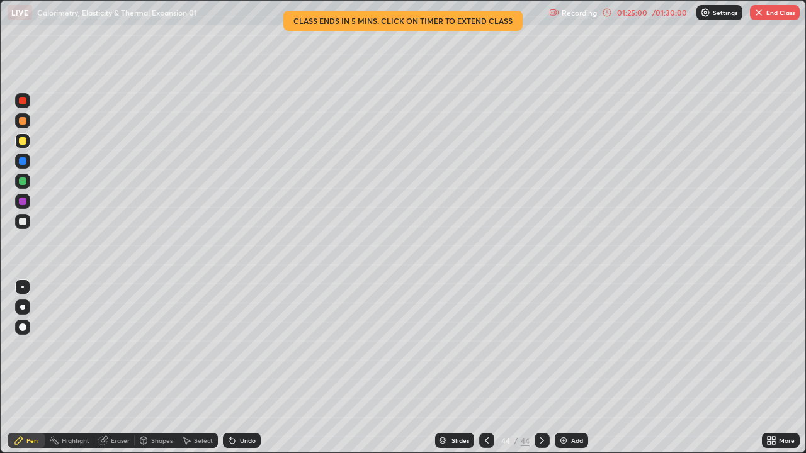
click at [572, 346] on div "Add" at bounding box center [577, 441] width 12 height 6
click at [27, 183] on div at bounding box center [22, 181] width 15 height 15
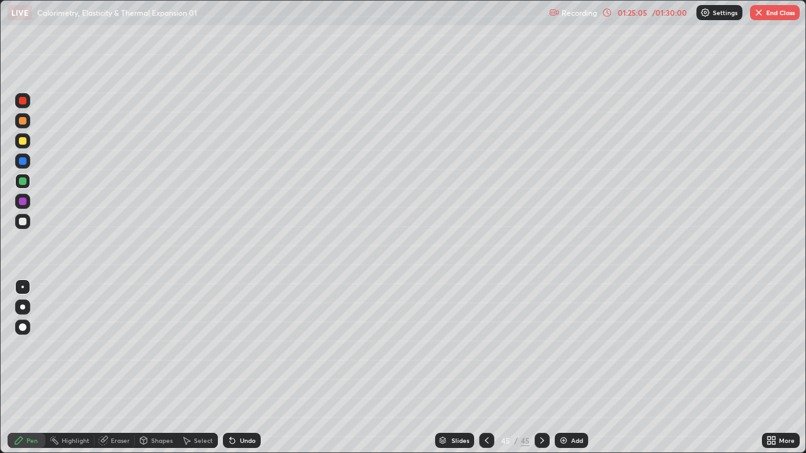
click at [169, 346] on div "Shapes" at bounding box center [161, 441] width 21 height 6
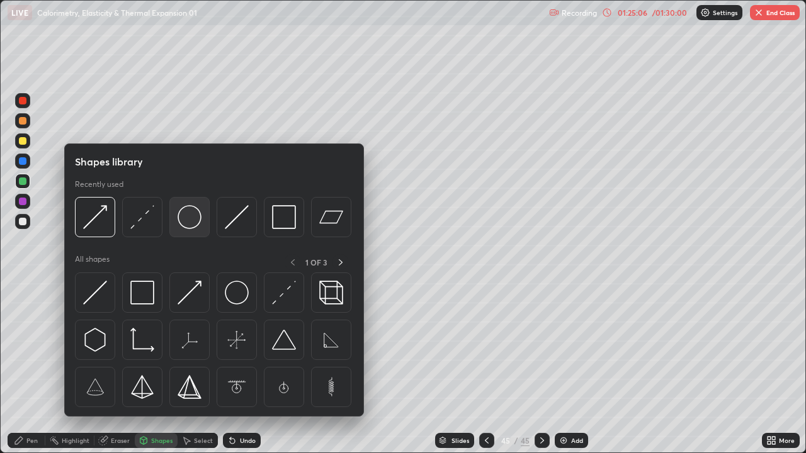
click at [184, 222] on img at bounding box center [190, 217] width 24 height 24
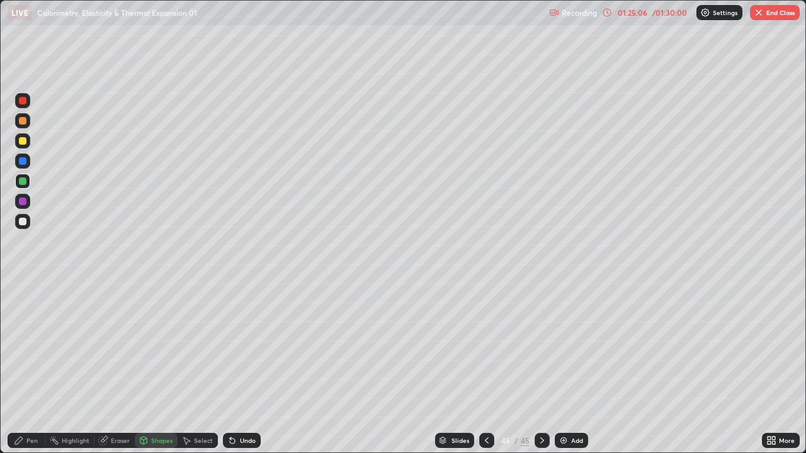
click at [25, 142] on div at bounding box center [23, 141] width 8 height 8
click at [195, 346] on div "Select" at bounding box center [198, 440] width 40 height 15
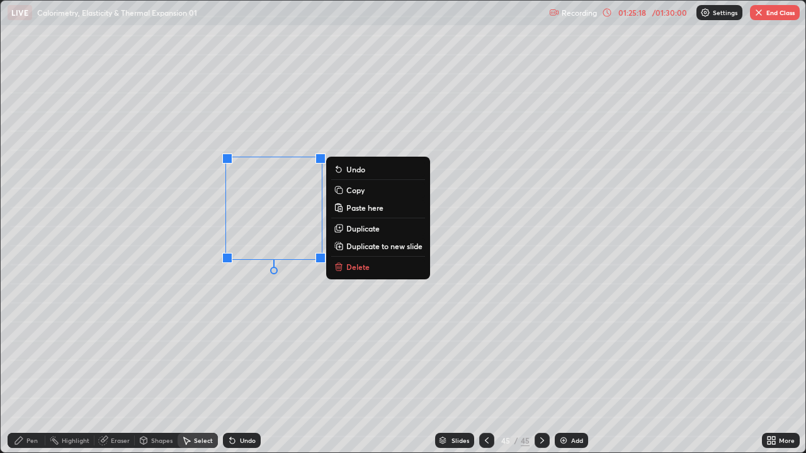
click at [25, 346] on div "Pen" at bounding box center [27, 440] width 38 height 15
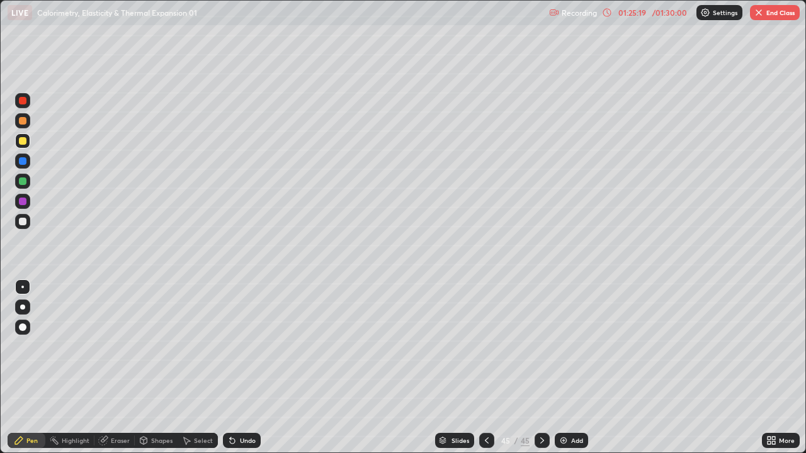
click at [149, 346] on div "Shapes" at bounding box center [156, 440] width 43 height 15
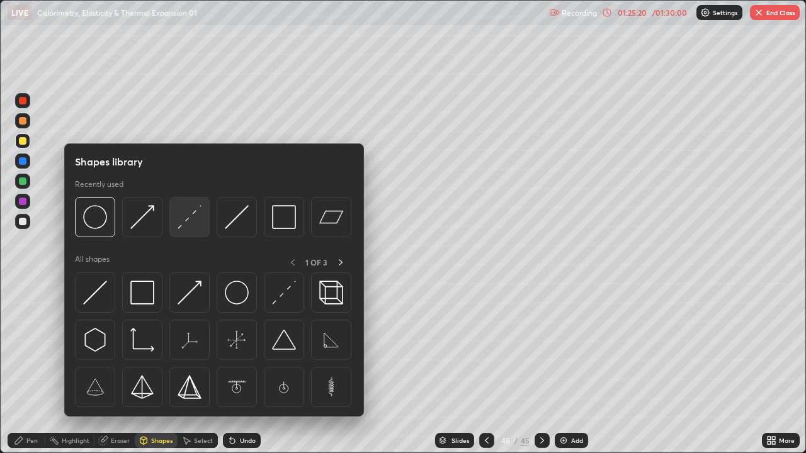
click at [191, 224] on img at bounding box center [190, 217] width 24 height 24
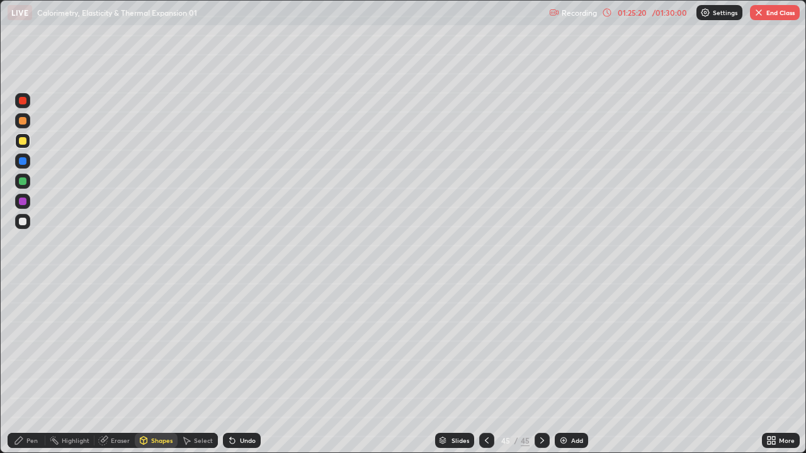
click at [24, 183] on div at bounding box center [23, 182] width 8 height 8
click at [159, 346] on div "Shapes" at bounding box center [161, 441] width 21 height 6
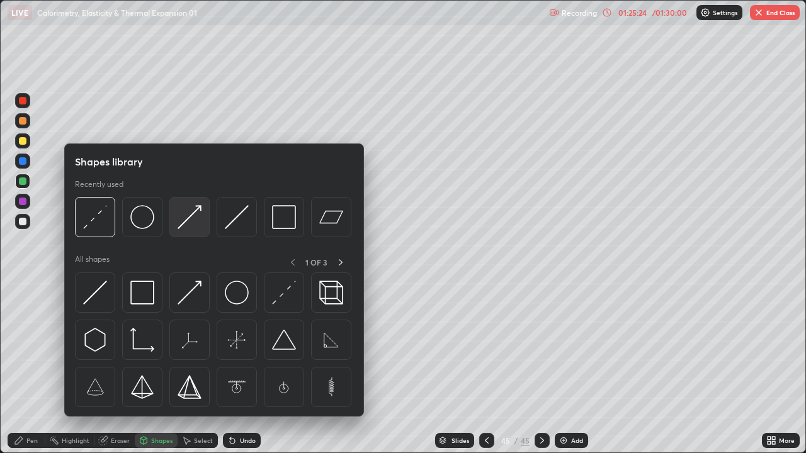
click at [193, 224] on img at bounding box center [190, 217] width 24 height 24
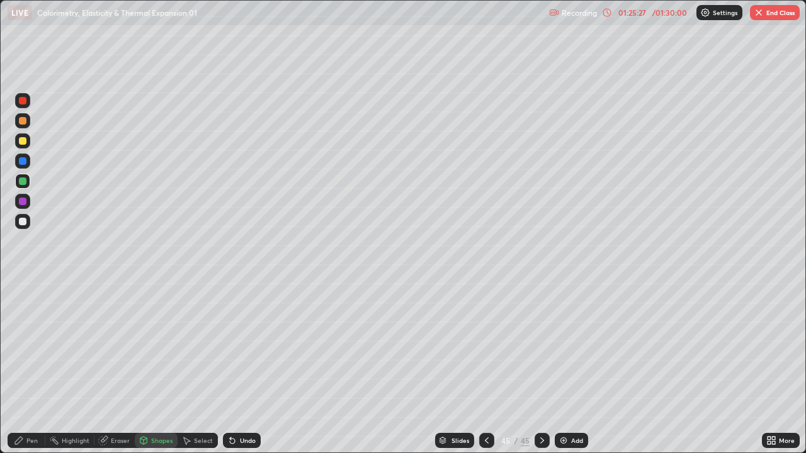
click at [22, 222] on div at bounding box center [23, 222] width 8 height 8
click at [26, 198] on div at bounding box center [22, 201] width 15 height 15
click at [246, 346] on div "Undo" at bounding box center [242, 440] width 38 height 15
click at [23, 346] on icon at bounding box center [19, 441] width 10 height 10
click at [251, 346] on div "Undo" at bounding box center [248, 441] width 16 height 6
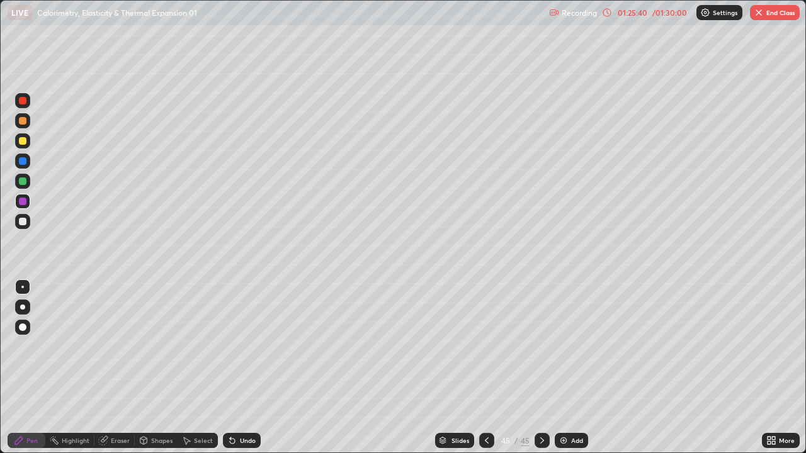
click at [249, 346] on div "Undo" at bounding box center [248, 441] width 16 height 6
click at [629, 15] on div "01:25:51" at bounding box center [631, 13] width 35 height 8
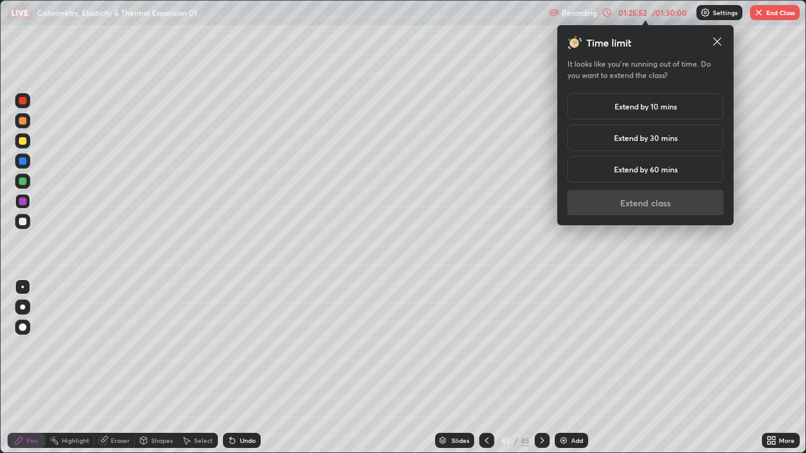
click at [638, 179] on div "Extend by 60 mins" at bounding box center [645, 169] width 156 height 26
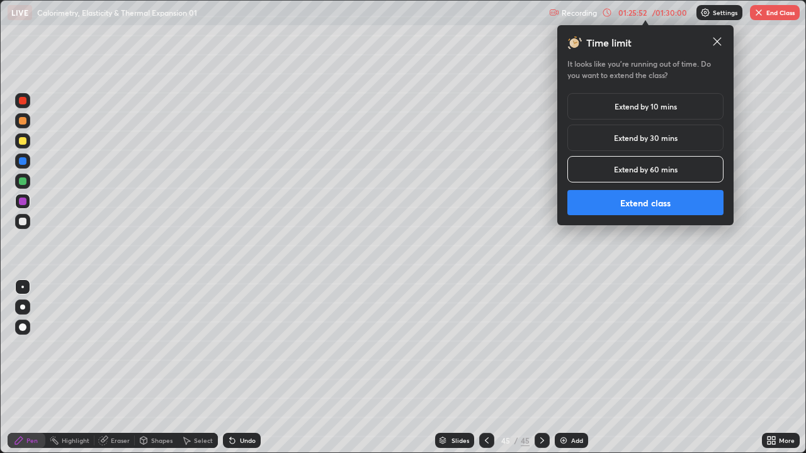
click at [640, 203] on button "Extend class" at bounding box center [645, 202] width 156 height 25
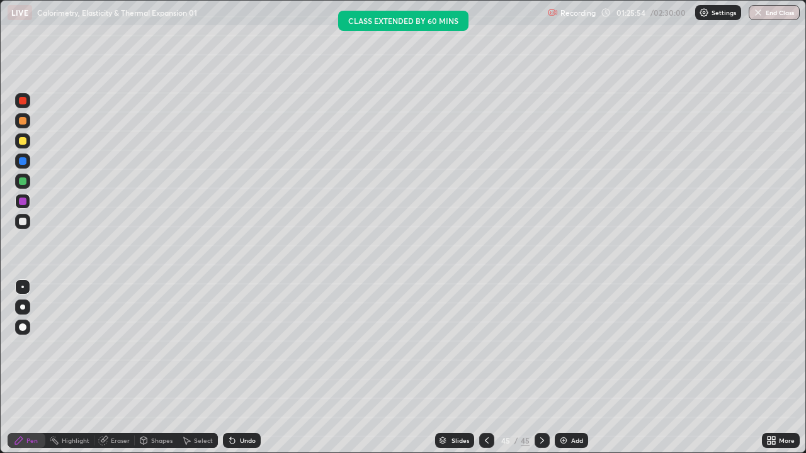
click at [27, 227] on div at bounding box center [22, 221] width 15 height 15
click at [23, 201] on div at bounding box center [23, 202] width 8 height 8
click at [27, 227] on div at bounding box center [22, 221] width 15 height 15
click at [23, 222] on div at bounding box center [23, 222] width 8 height 8
click at [154, 346] on div "Shapes" at bounding box center [161, 441] width 21 height 6
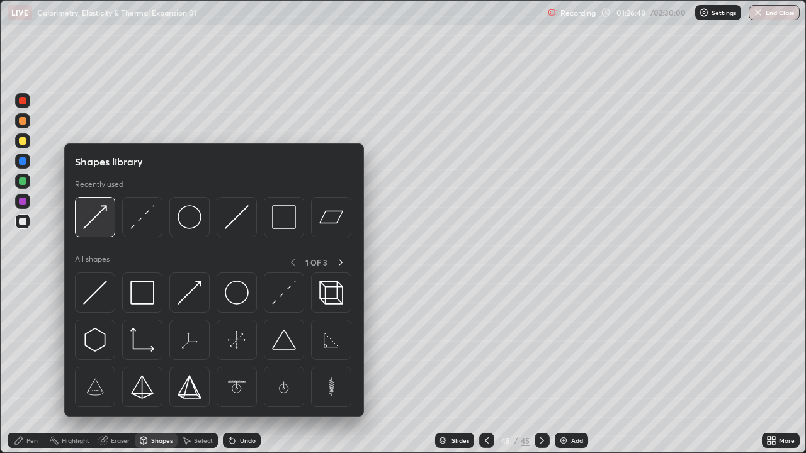
click at [110, 227] on div at bounding box center [95, 217] width 40 height 40
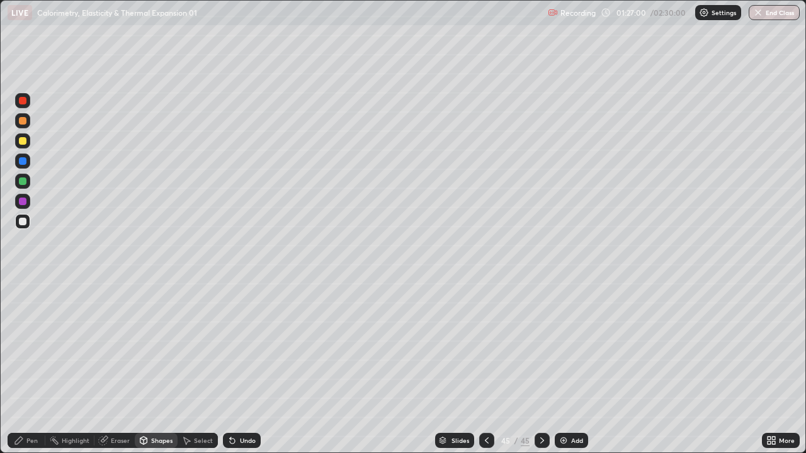
click at [25, 346] on div "Pen" at bounding box center [27, 440] width 38 height 15
click at [156, 346] on div "Shapes" at bounding box center [156, 440] width 43 height 15
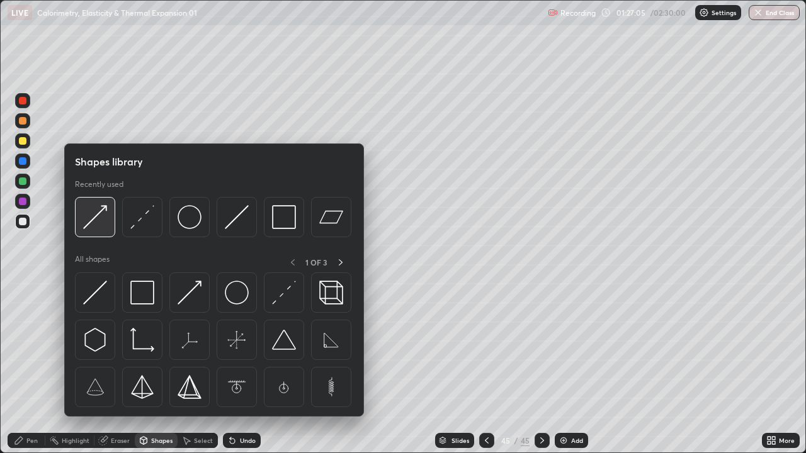
click at [109, 222] on div at bounding box center [95, 217] width 40 height 40
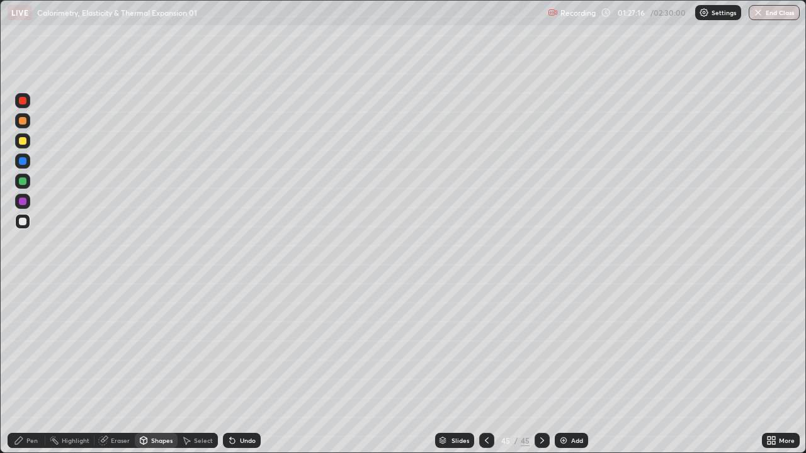
click at [27, 346] on div "Pen" at bounding box center [31, 441] width 11 height 6
click at [23, 182] on div at bounding box center [23, 182] width 8 height 8
click at [23, 222] on div at bounding box center [23, 222] width 8 height 8
click at [240, 346] on div "Undo" at bounding box center [248, 441] width 16 height 6
click at [243, 346] on div "Undo" at bounding box center [242, 440] width 38 height 15
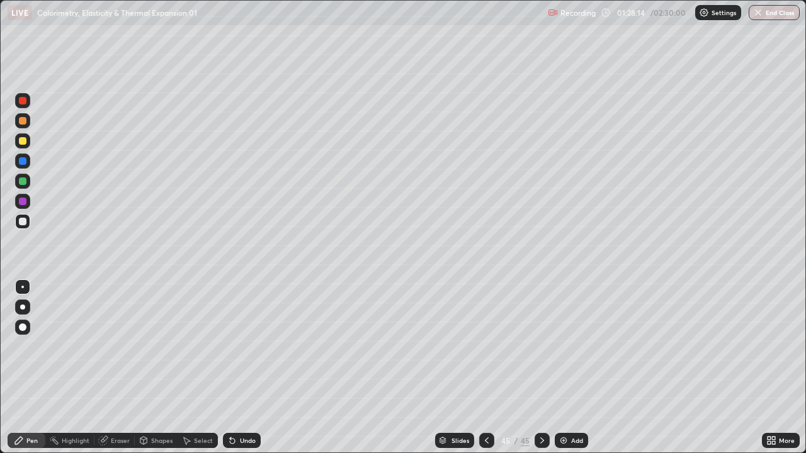
click at [244, 346] on div "Undo" at bounding box center [248, 441] width 16 height 6
click at [247, 346] on div "Undo" at bounding box center [248, 441] width 16 height 6
click at [777, 346] on div "More" at bounding box center [781, 440] width 38 height 15
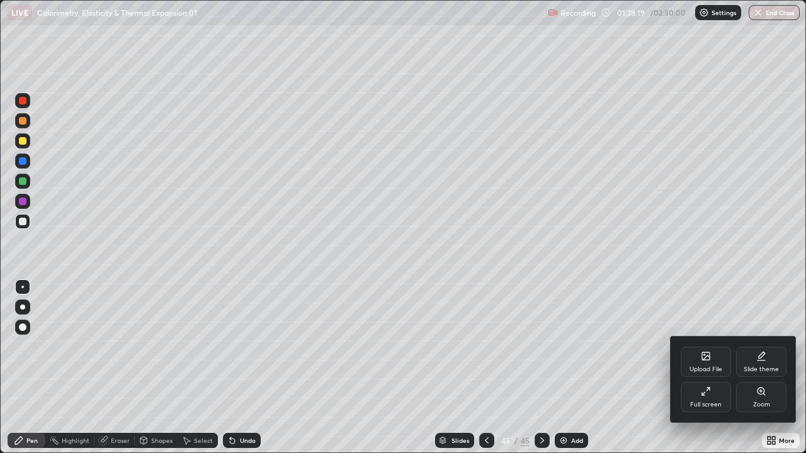
click at [692, 346] on div "Full screen" at bounding box center [706, 397] width 50 height 30
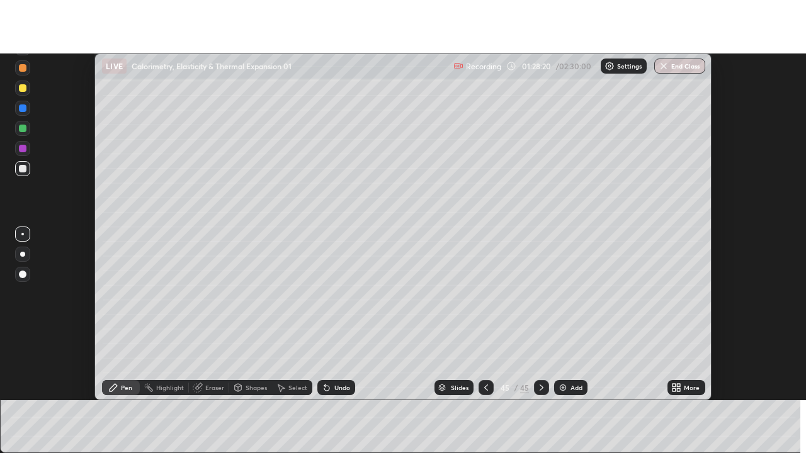
scroll to position [62606, 62147]
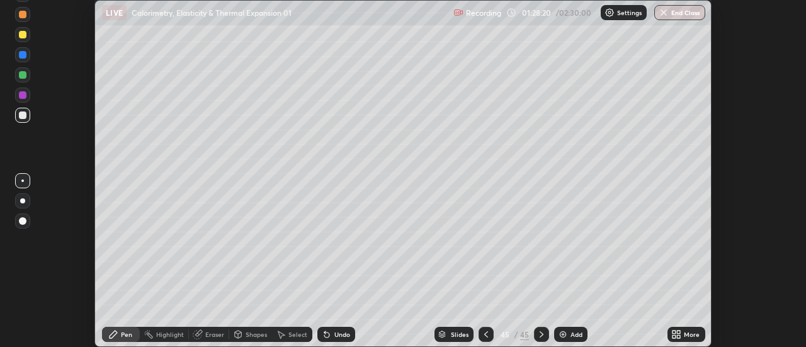
click at [690, 332] on div "More" at bounding box center [692, 334] width 16 height 6
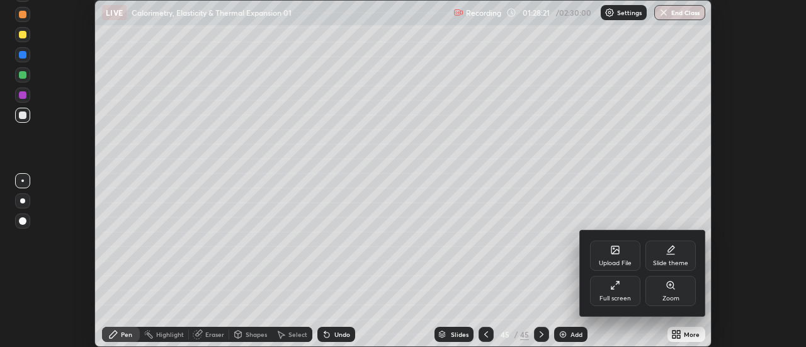
click at [624, 290] on div "Full screen" at bounding box center [615, 291] width 50 height 30
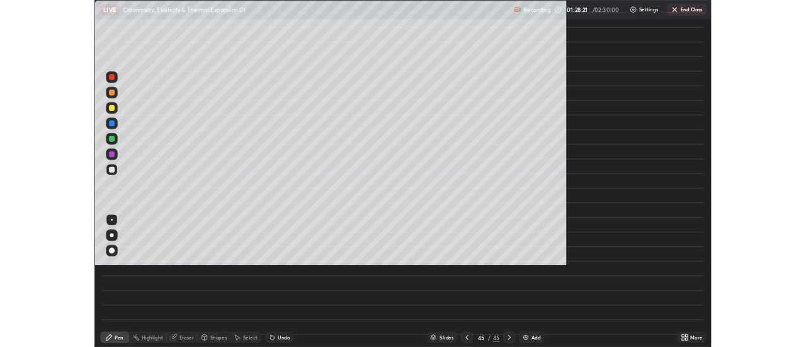
scroll to position [453, 806]
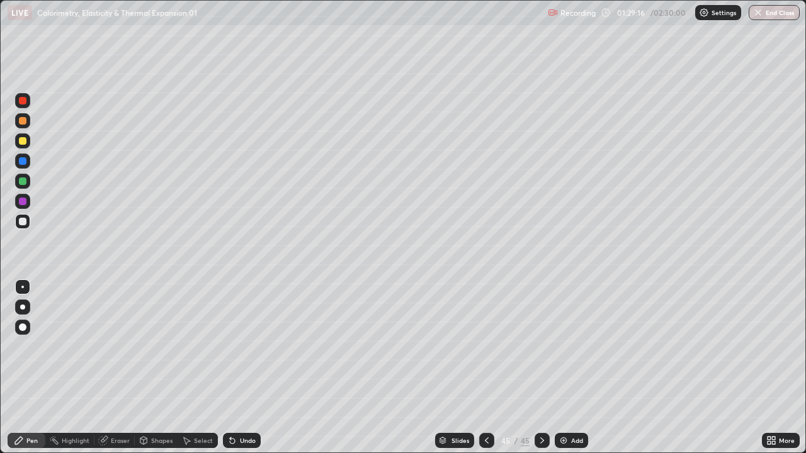
click at [147, 346] on icon at bounding box center [143, 441] width 10 height 10
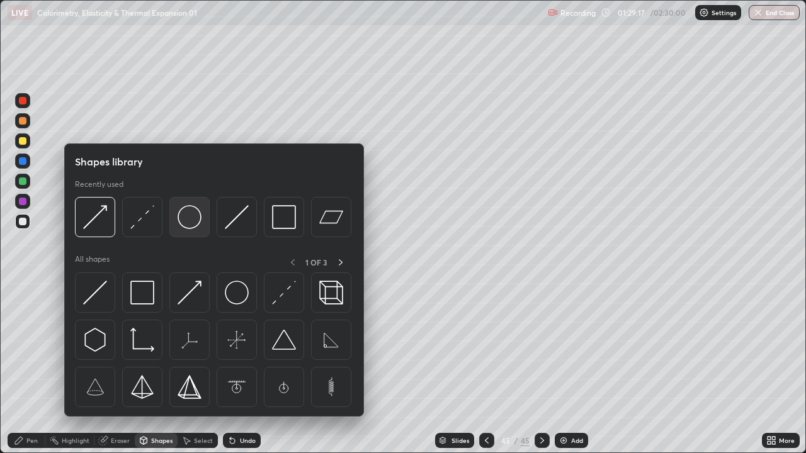
click at [192, 222] on img at bounding box center [190, 217] width 24 height 24
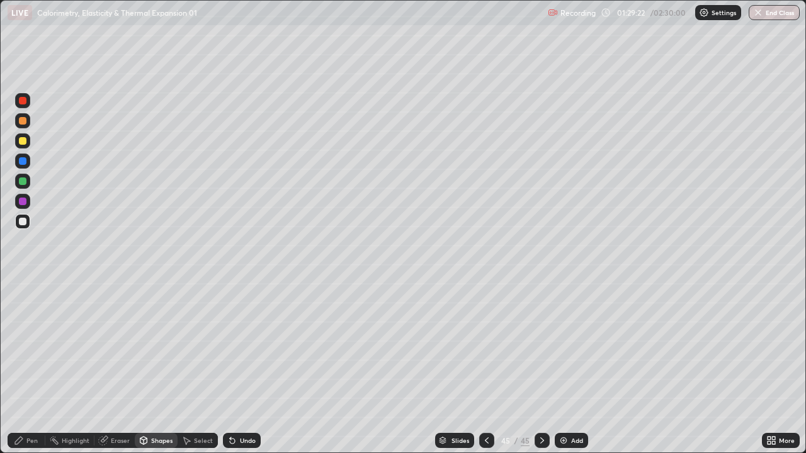
click at [148, 346] on div "Shapes" at bounding box center [156, 440] width 43 height 15
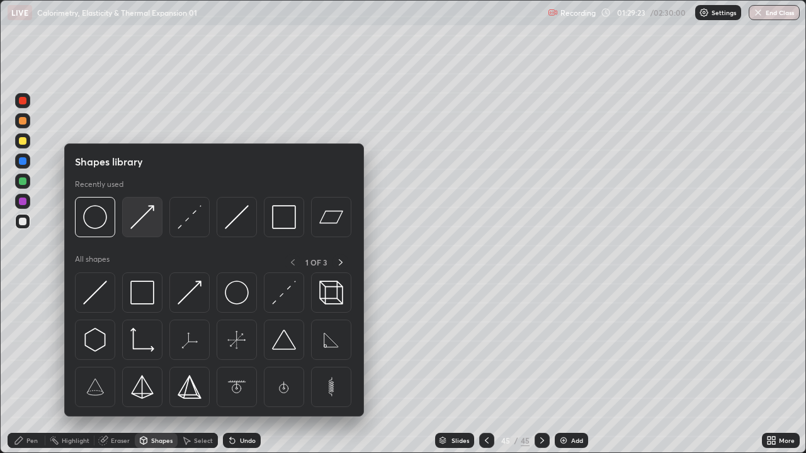
click at [145, 217] on img at bounding box center [142, 217] width 24 height 24
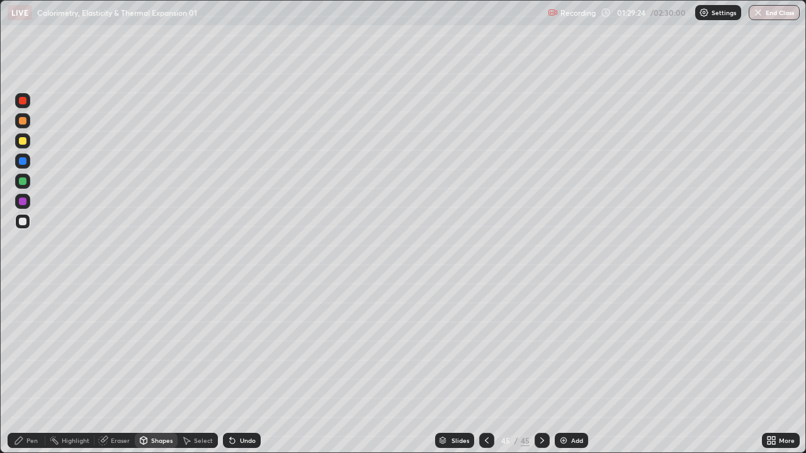
click at [18, 196] on div at bounding box center [22, 201] width 15 height 15
click at [24, 175] on div at bounding box center [22, 181] width 15 height 15
click at [24, 346] on div "Pen" at bounding box center [27, 440] width 38 height 15
click at [779, 13] on button "End Class" at bounding box center [774, 12] width 51 height 15
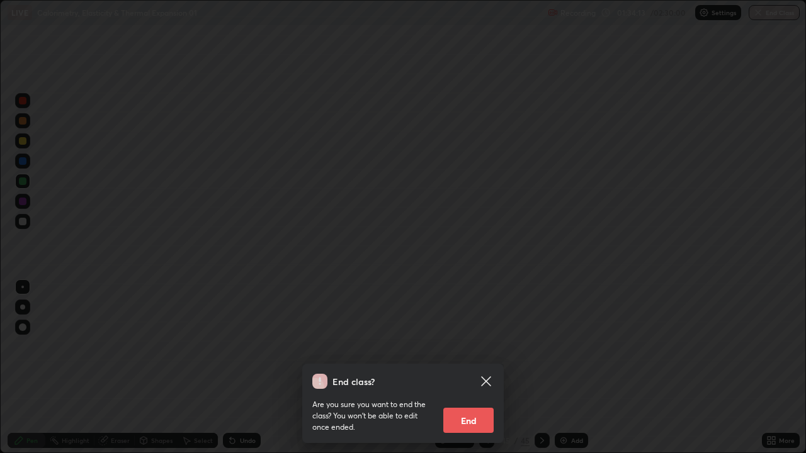
click at [460, 346] on button "End" at bounding box center [468, 420] width 50 height 25
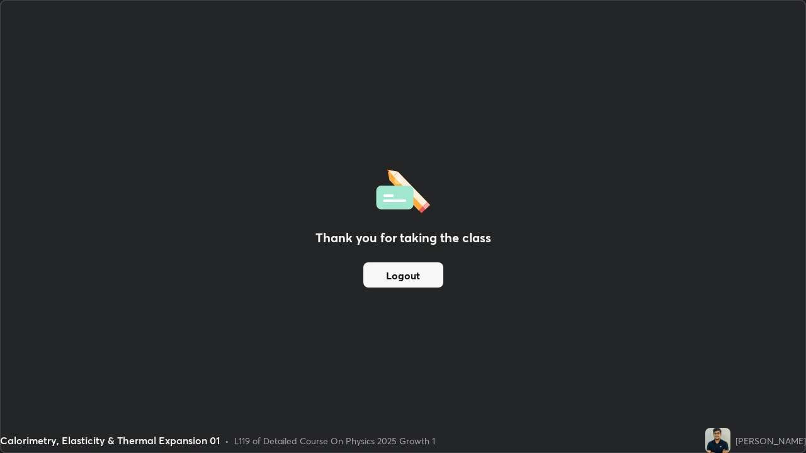
click at [402, 273] on button "Logout" at bounding box center [403, 275] width 80 height 25
click at [400, 274] on button "Logout" at bounding box center [403, 275] width 80 height 25
click at [410, 277] on button "Logout" at bounding box center [403, 275] width 80 height 25
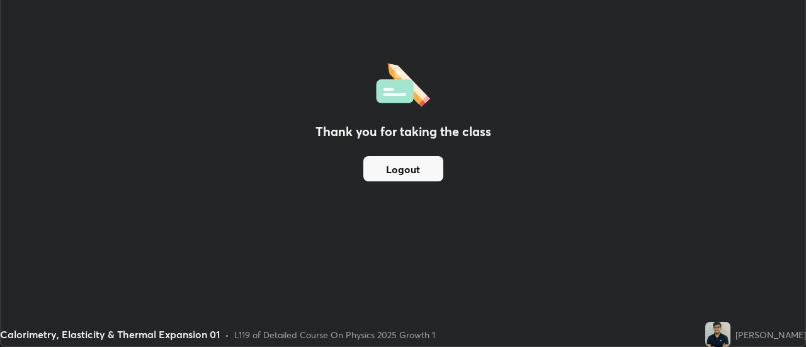
scroll to position [62606, 62147]
